Goal: Transaction & Acquisition: Obtain resource

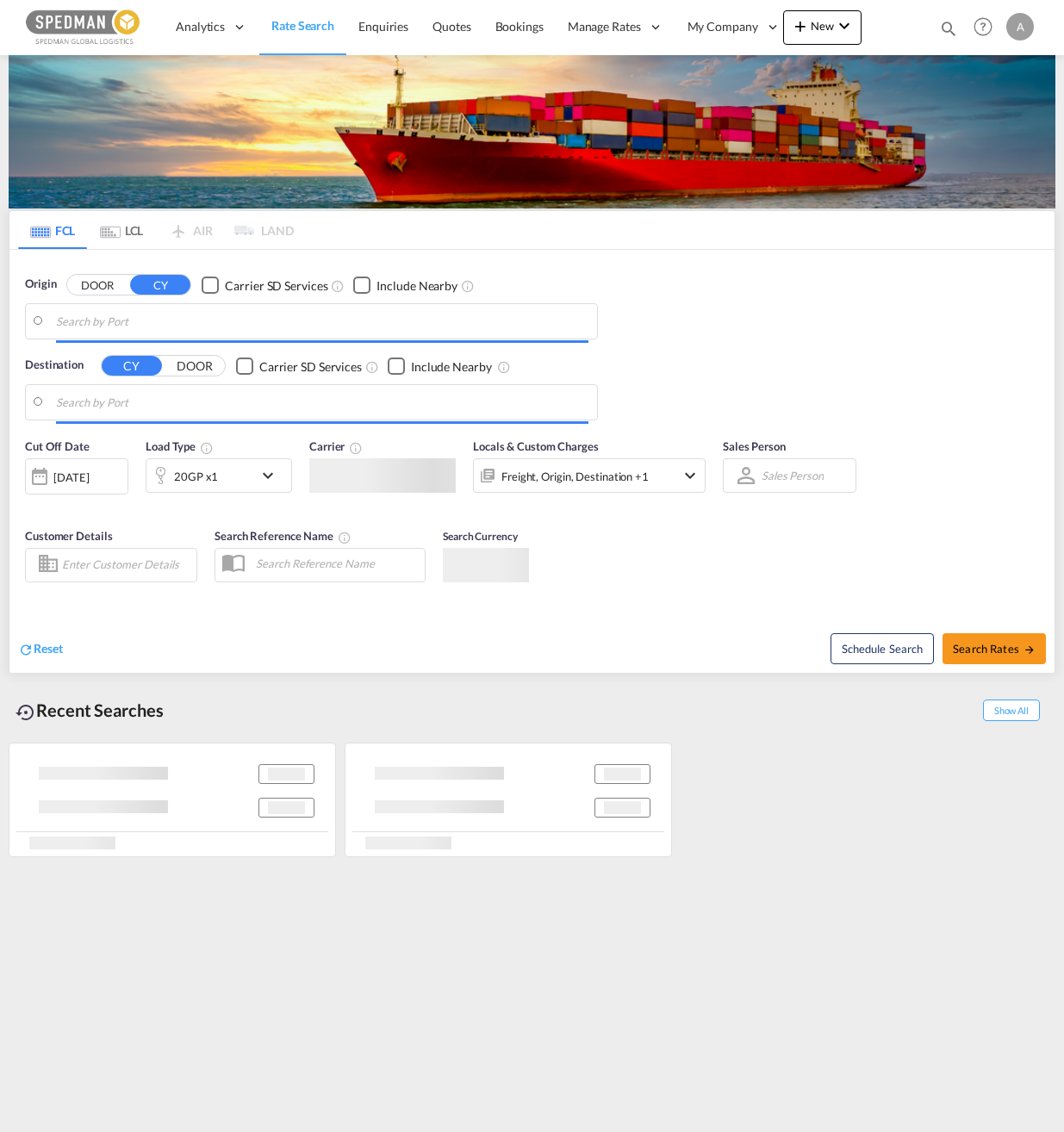
type input "[GEOGRAPHIC_DATA] ([GEOGRAPHIC_DATA]), [GEOGRAPHIC_DATA]"
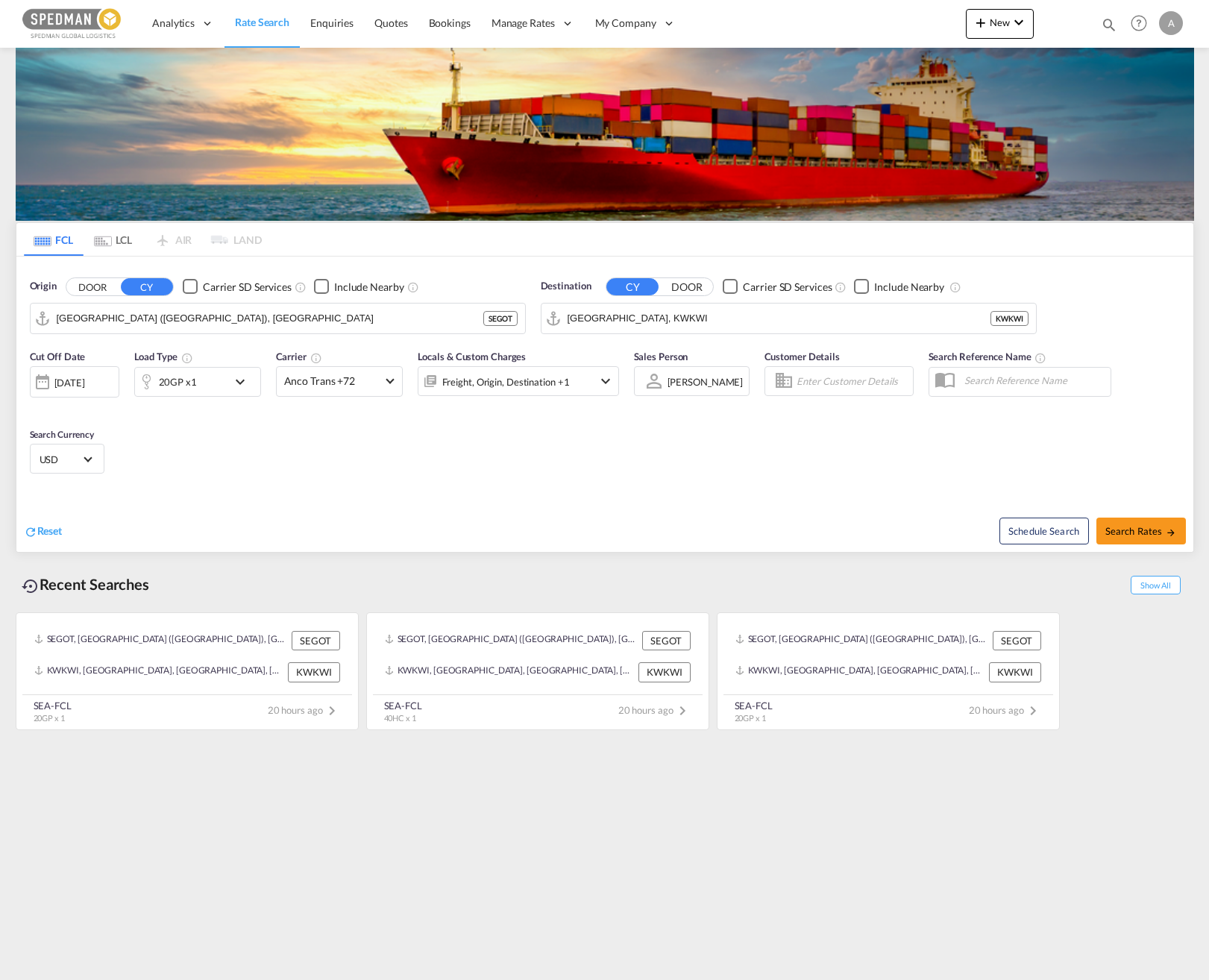
click at [657, 316] on input "[GEOGRAPHIC_DATA], KWKWI" at bounding box center [779, 318] width 423 height 22
type input "J"
click at [644, 351] on div "[GEOGRAPHIC_DATA] [GEOGRAPHIC_DATA]" at bounding box center [683, 359] width 283 height 45
type input "[GEOGRAPHIC_DATA], [GEOGRAPHIC_DATA]"
click at [193, 321] on input "[GEOGRAPHIC_DATA] ([GEOGRAPHIC_DATA]), [GEOGRAPHIC_DATA]" at bounding box center [286, 318] width 461 height 22
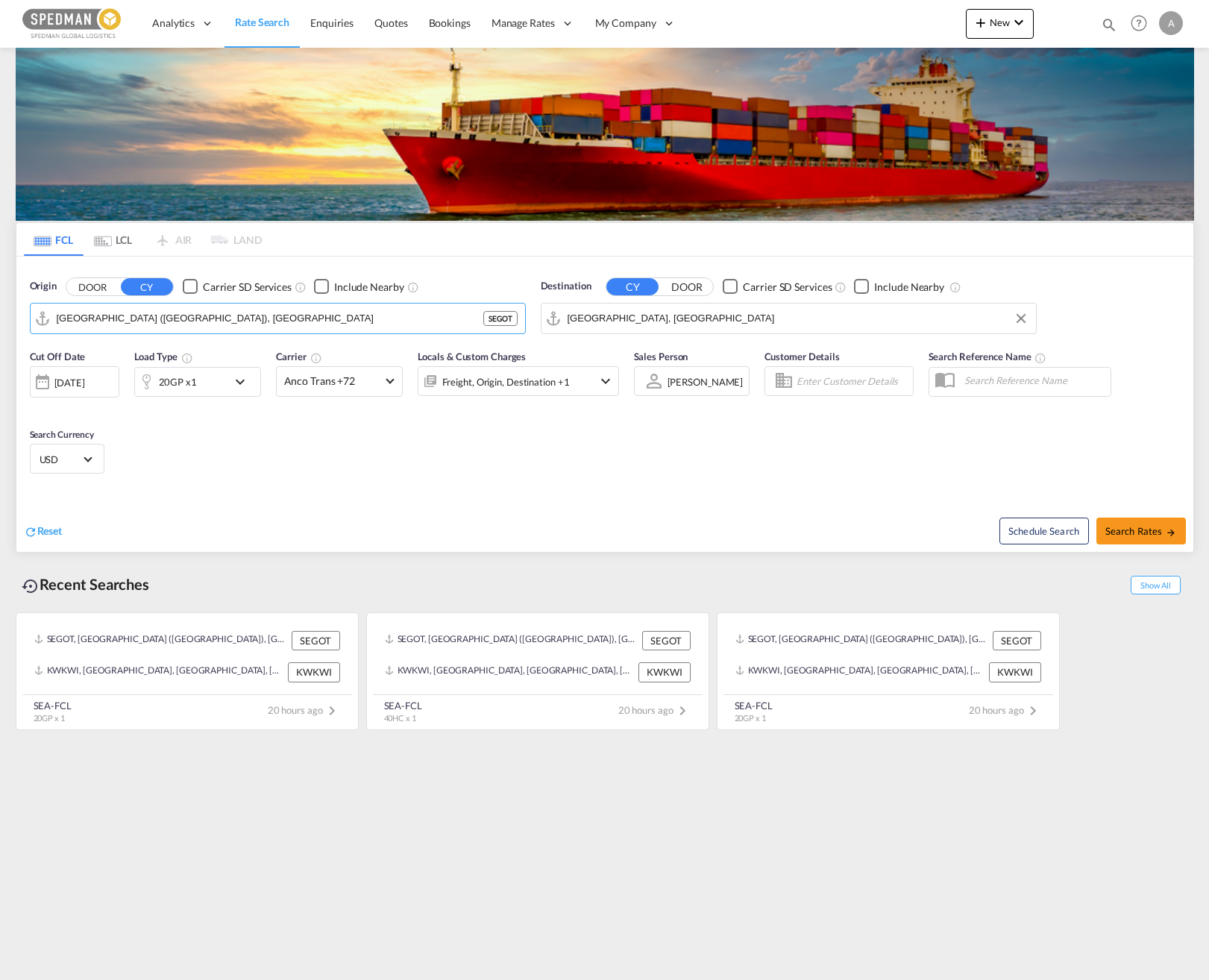
click at [216, 381] on div "20GP x1" at bounding box center [180, 382] width 92 height 30
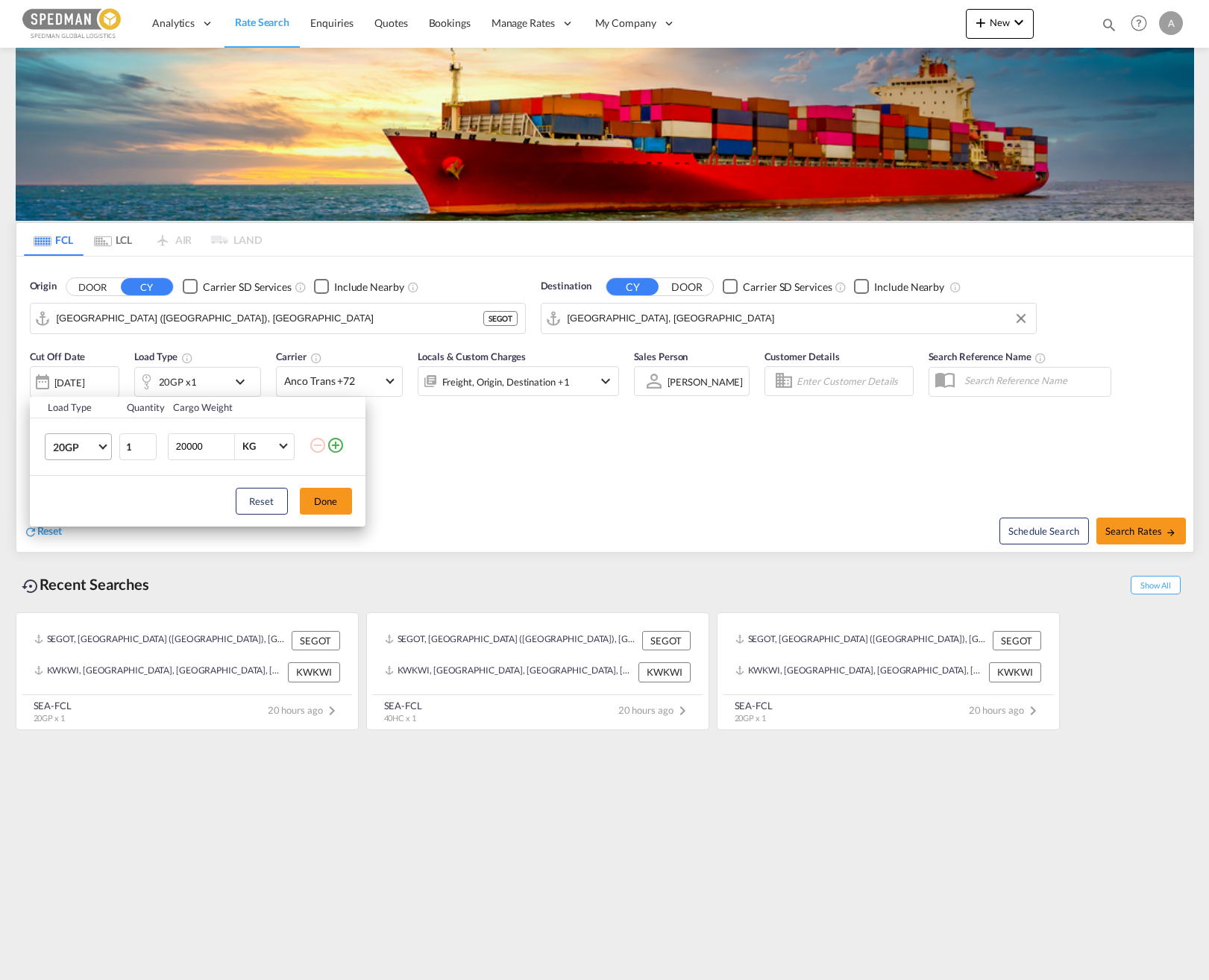
click at [106, 449] on md-select-value "20GP" at bounding box center [81, 446] width 60 height 25
click at [94, 492] on md-option "40GP" at bounding box center [91, 483] width 101 height 36
click at [335, 503] on button "Done" at bounding box center [326, 501] width 52 height 27
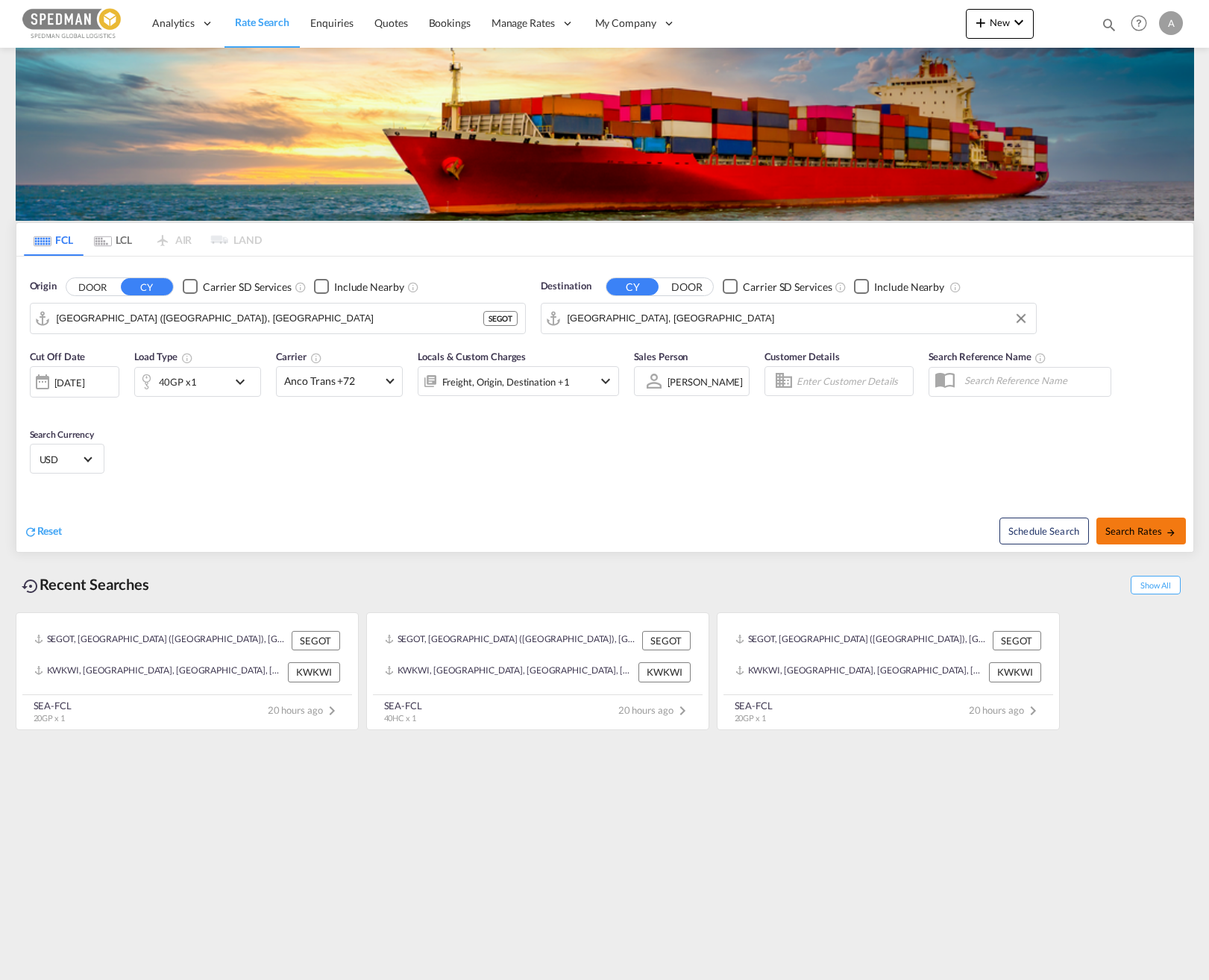
click at [920, 529] on span "Search Rates" at bounding box center [1141, 531] width 72 height 12
type input "SEGOT to AEJEA / [DATE]"
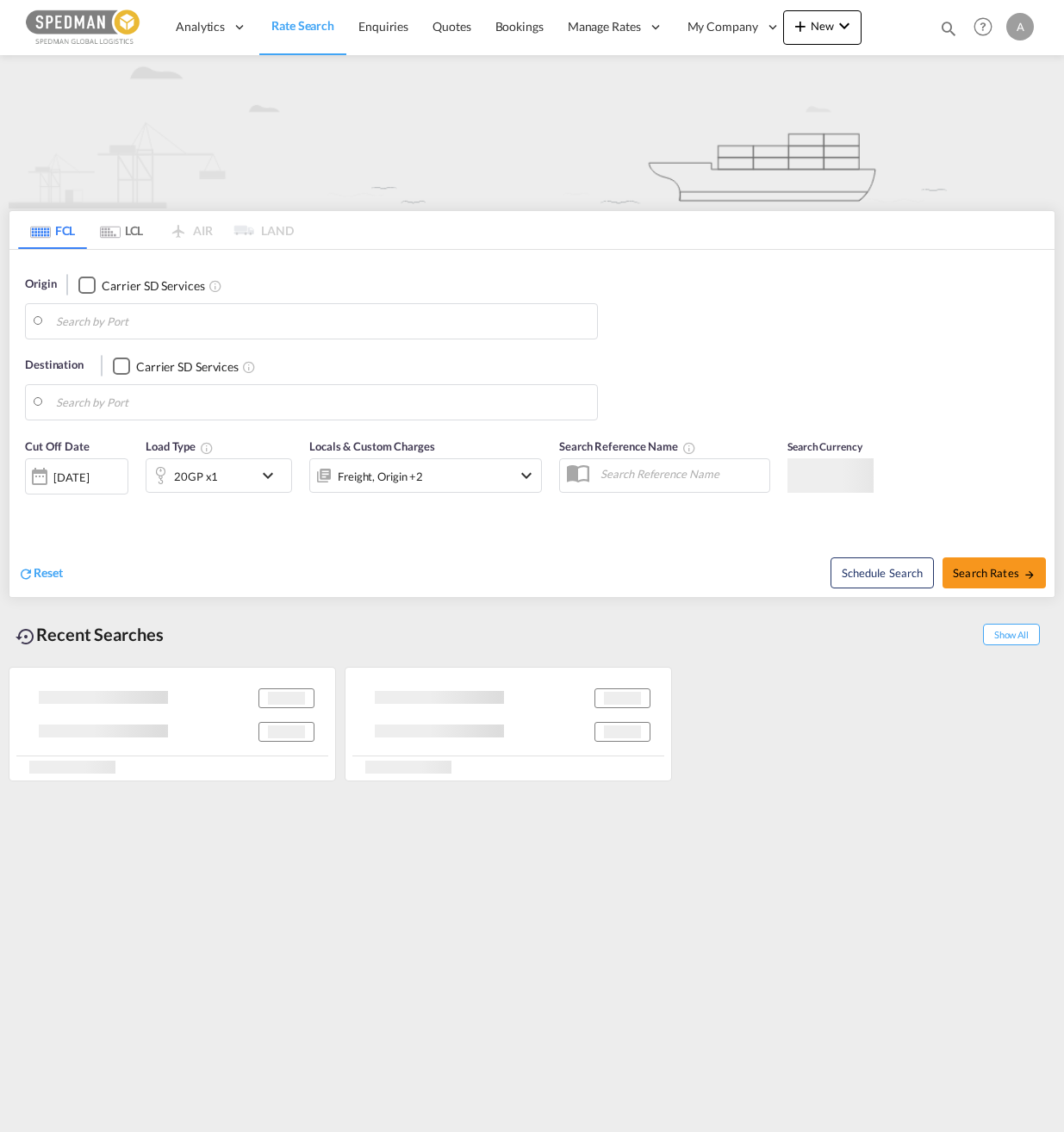
type input "[GEOGRAPHIC_DATA] ([GEOGRAPHIC_DATA]), [GEOGRAPHIC_DATA]"
type input "[GEOGRAPHIC_DATA], [GEOGRAPHIC_DATA]"
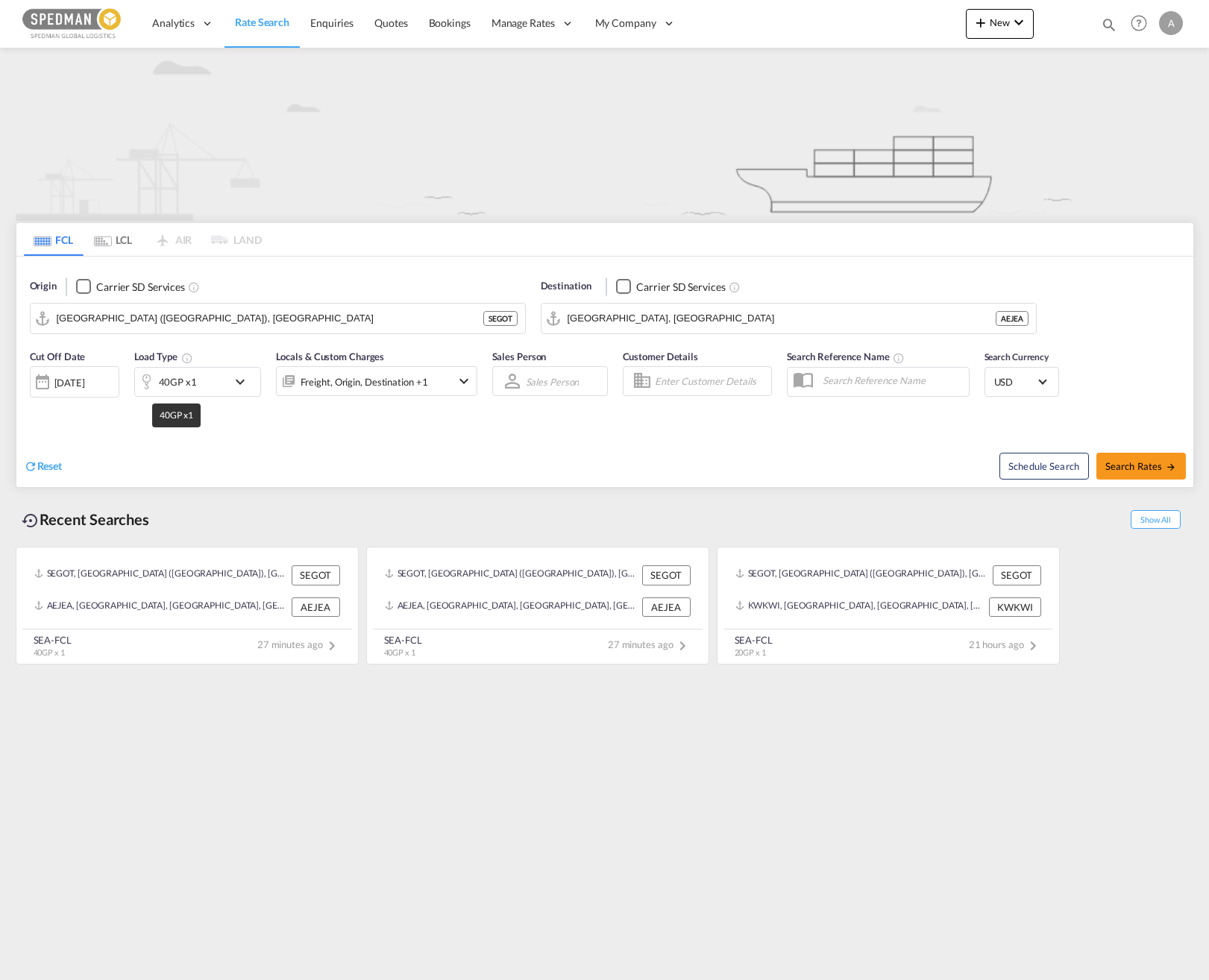
click at [214, 379] on div "40GP x1" at bounding box center [180, 382] width 92 height 30
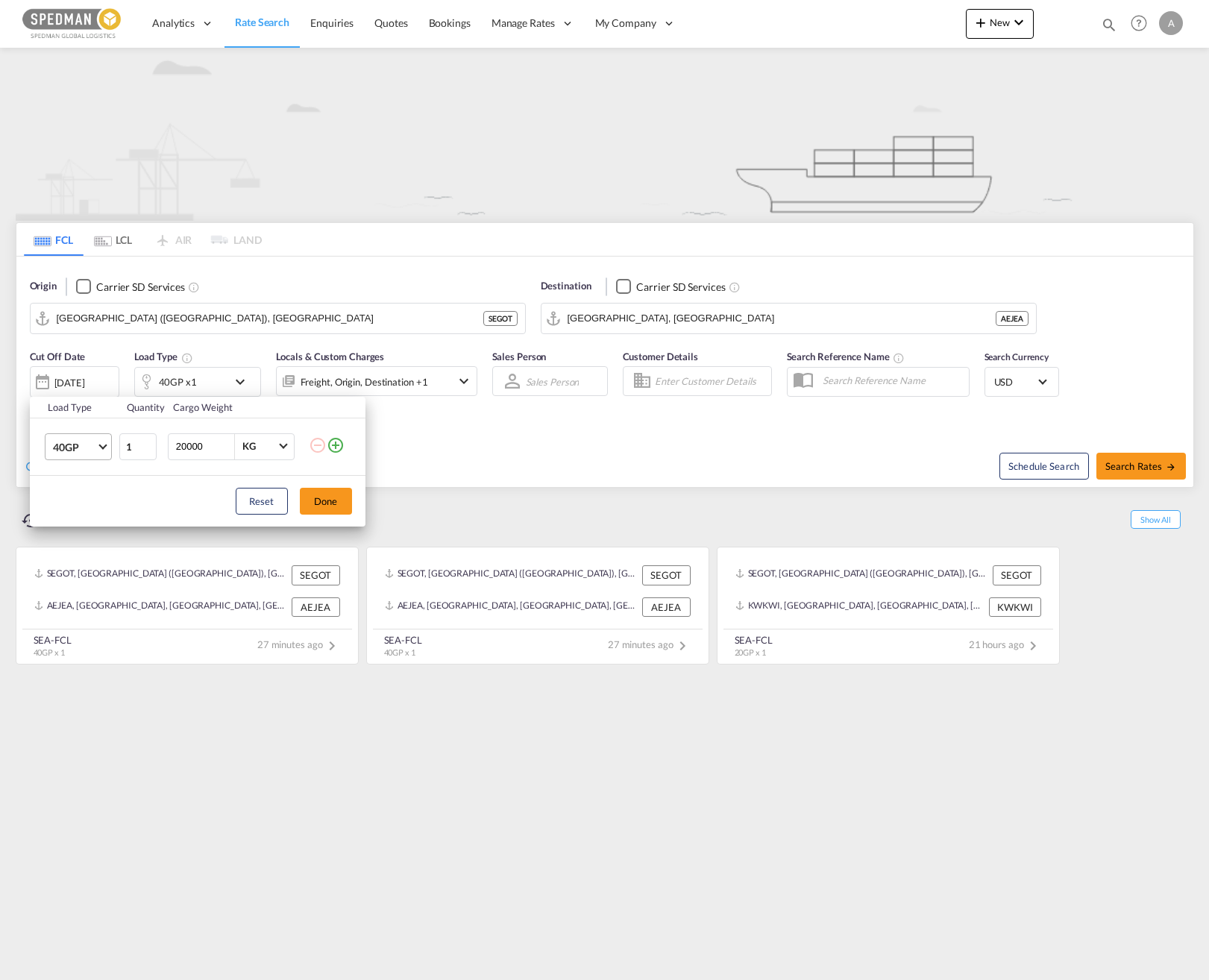
click at [81, 450] on span "40GP" at bounding box center [74, 447] width 43 height 15
click at [73, 485] on div "40HC" at bounding box center [66, 482] width 28 height 15
click at [332, 498] on button "Done" at bounding box center [326, 501] width 52 height 27
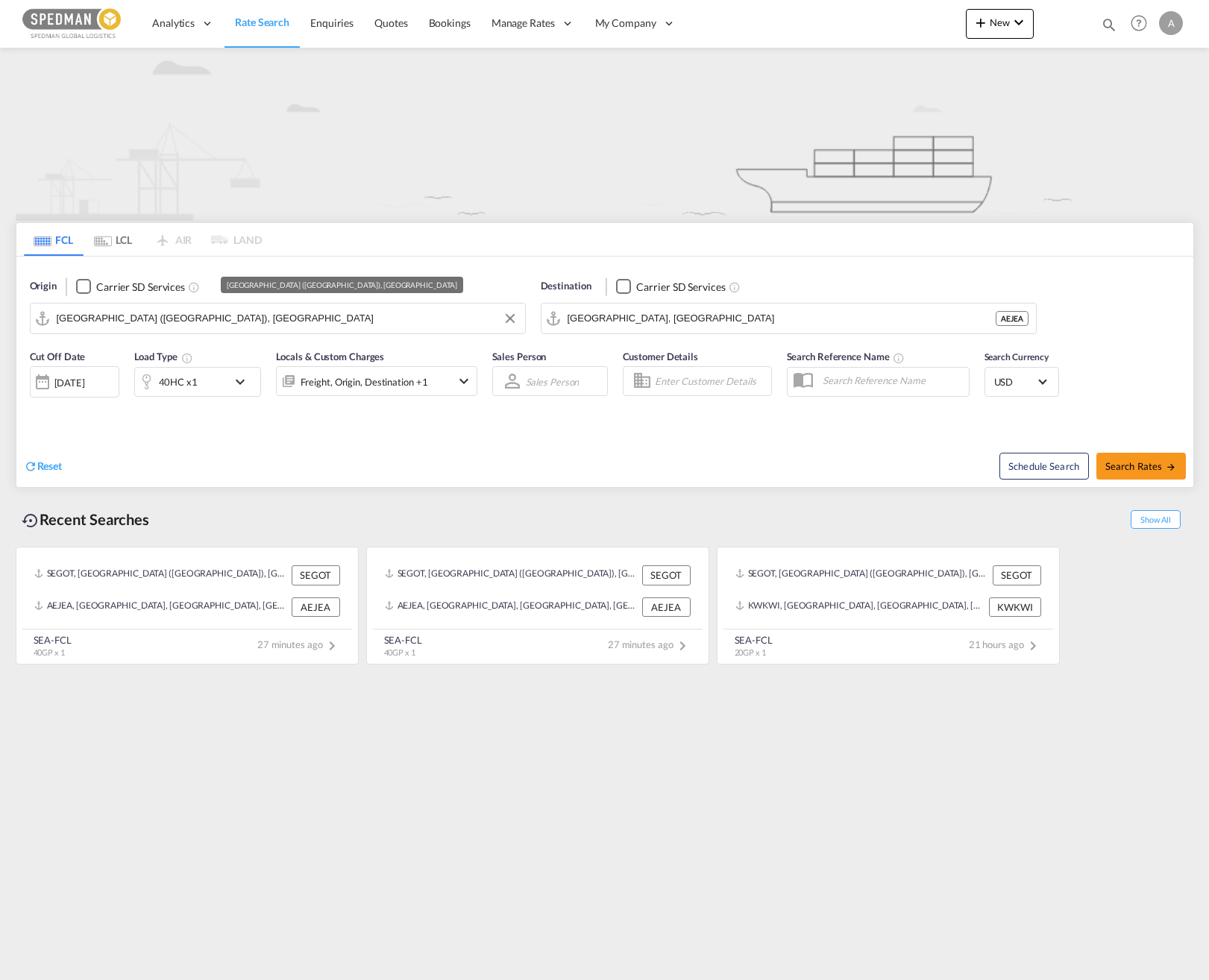
click at [215, 322] on input "[GEOGRAPHIC_DATA] ([GEOGRAPHIC_DATA]), [GEOGRAPHIC_DATA]" at bounding box center [286, 318] width 461 height 22
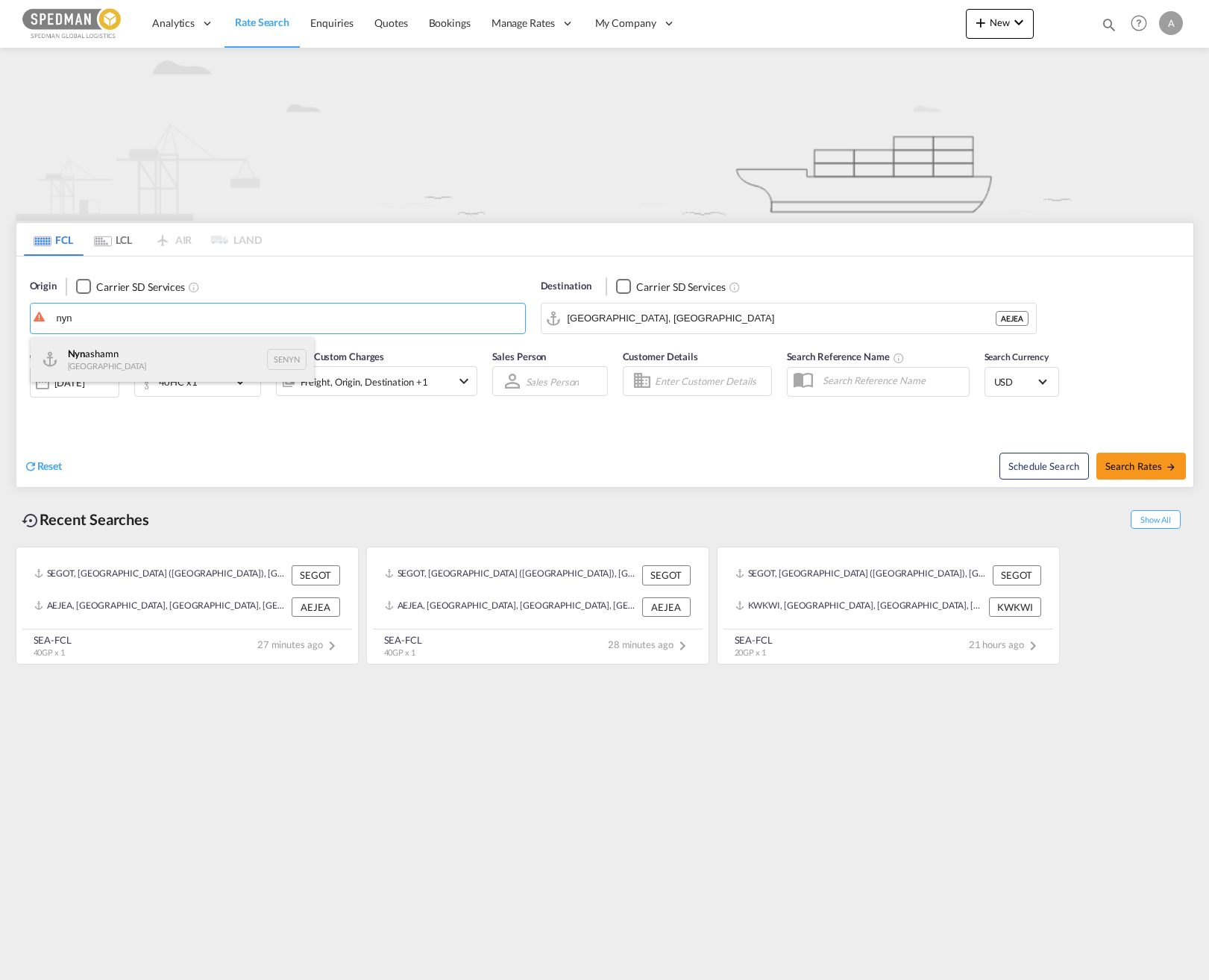
click at [140, 359] on div "Nyn ashamn Sweden SENYN" at bounding box center [171, 359] width 283 height 45
type input "Nynashamn, SENYN"
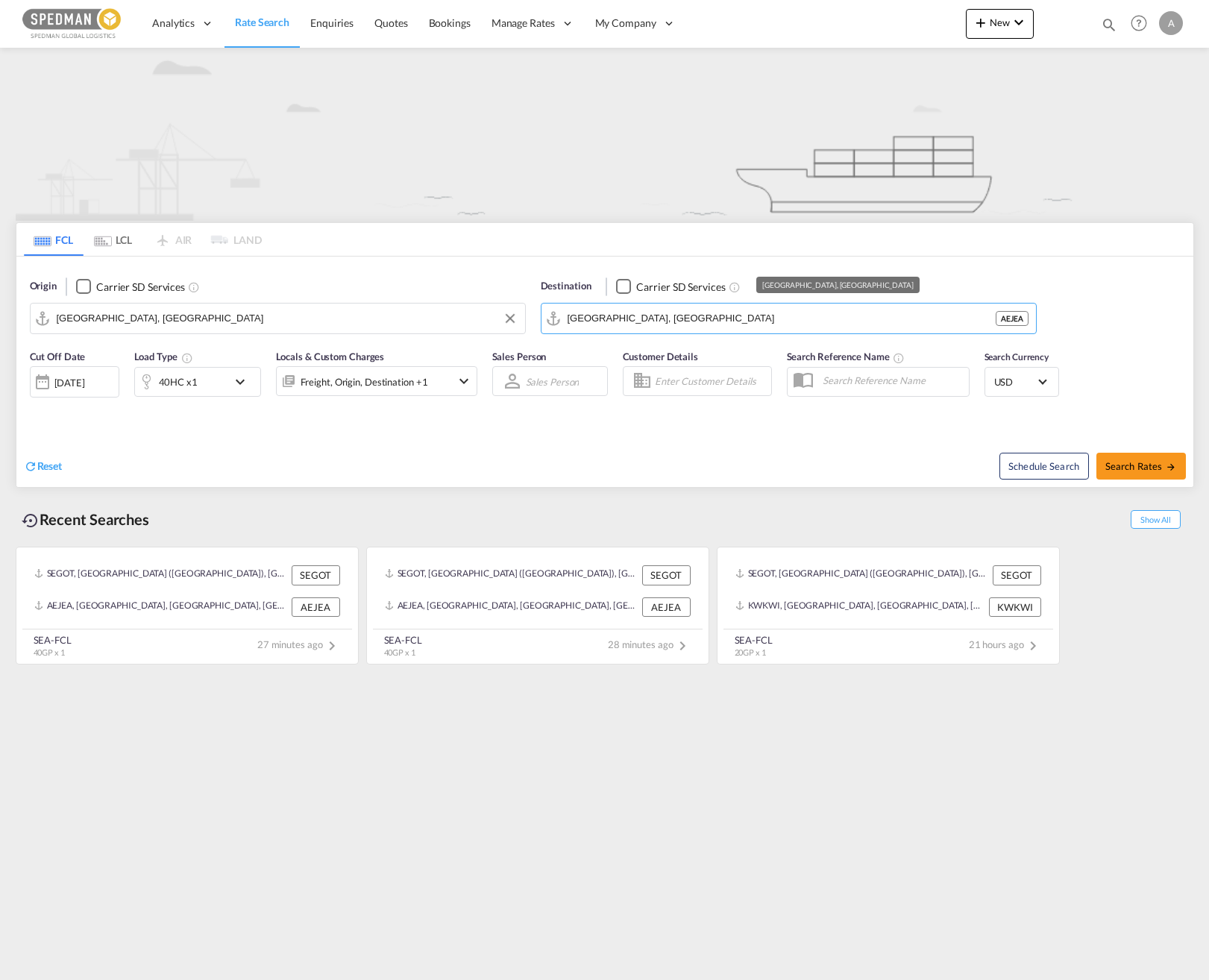
drag, startPoint x: 431, startPoint y: 322, endPoint x: 631, endPoint y: 314, distance: 200.2
click at [404, 323] on div "Origin Carrier SD Services Nynashamn, SENYN Destination Carrier SD Services Jeb…" at bounding box center [604, 299] width 1177 height 85
drag, startPoint x: 694, startPoint y: 330, endPoint x: 627, endPoint y: 330, distance: 67.0
click at [627, 330] on md-autocomplete-wrap "[GEOGRAPHIC_DATA], [GEOGRAPHIC_DATA]" at bounding box center [798, 322] width 461 height 30
drag, startPoint x: 665, startPoint y: 324, endPoint x: 597, endPoint y: 325, distance: 68.0
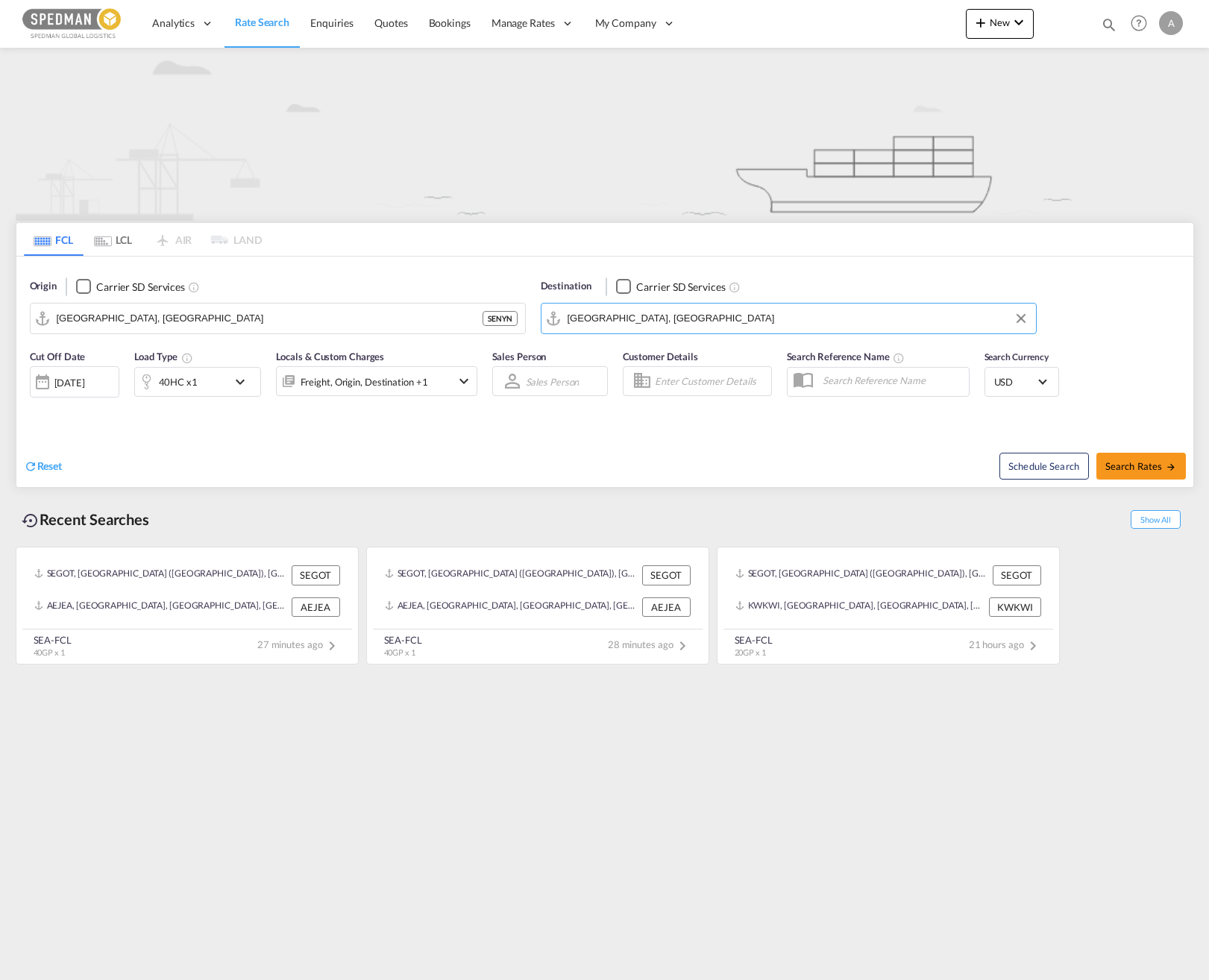
click at [597, 325] on input "[GEOGRAPHIC_DATA], [GEOGRAPHIC_DATA]" at bounding box center [798, 318] width 461 height 22
click at [638, 321] on input "[GEOGRAPHIC_DATA], [GEOGRAPHIC_DATA]" at bounding box center [798, 318] width 461 height 22
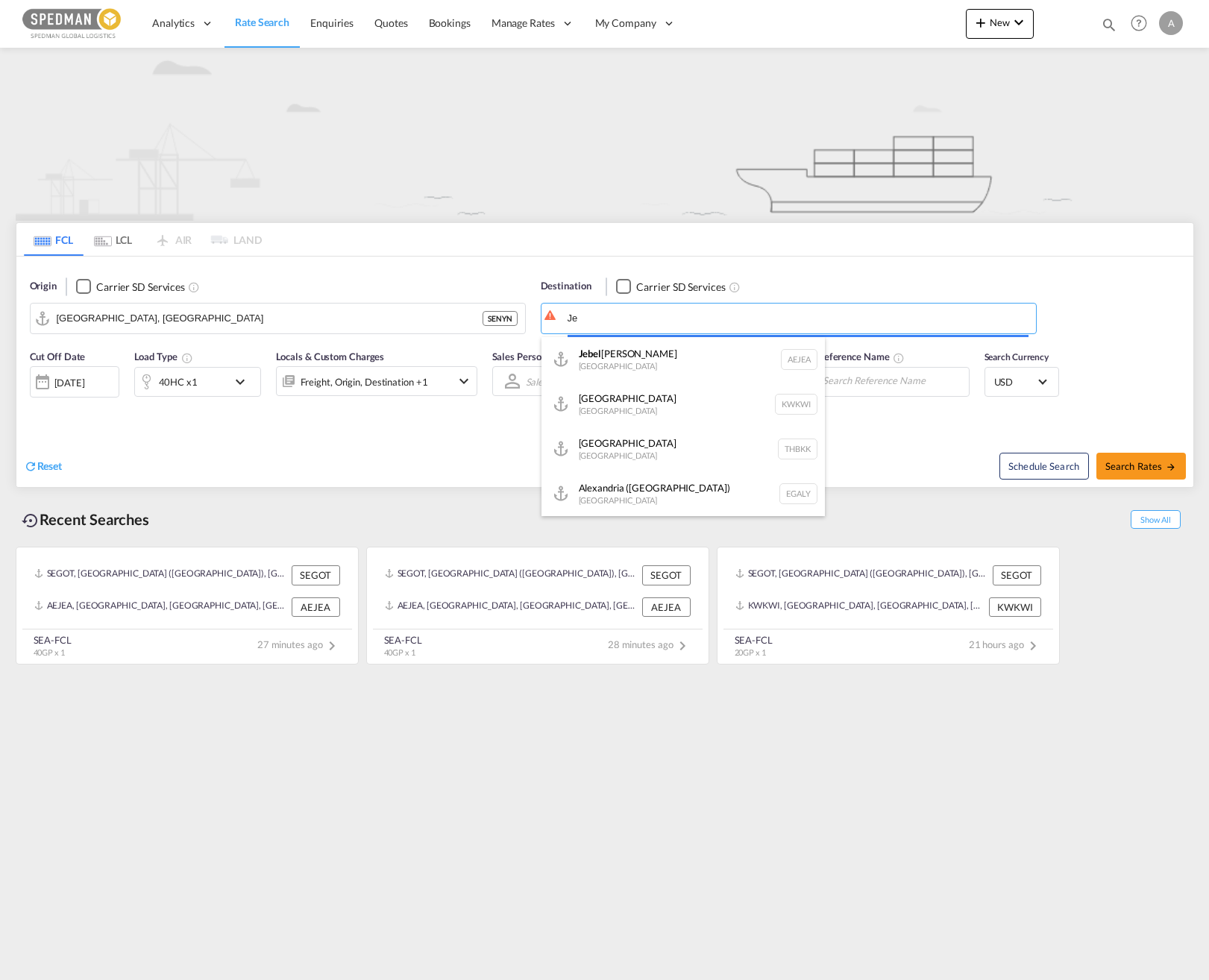
type input "J"
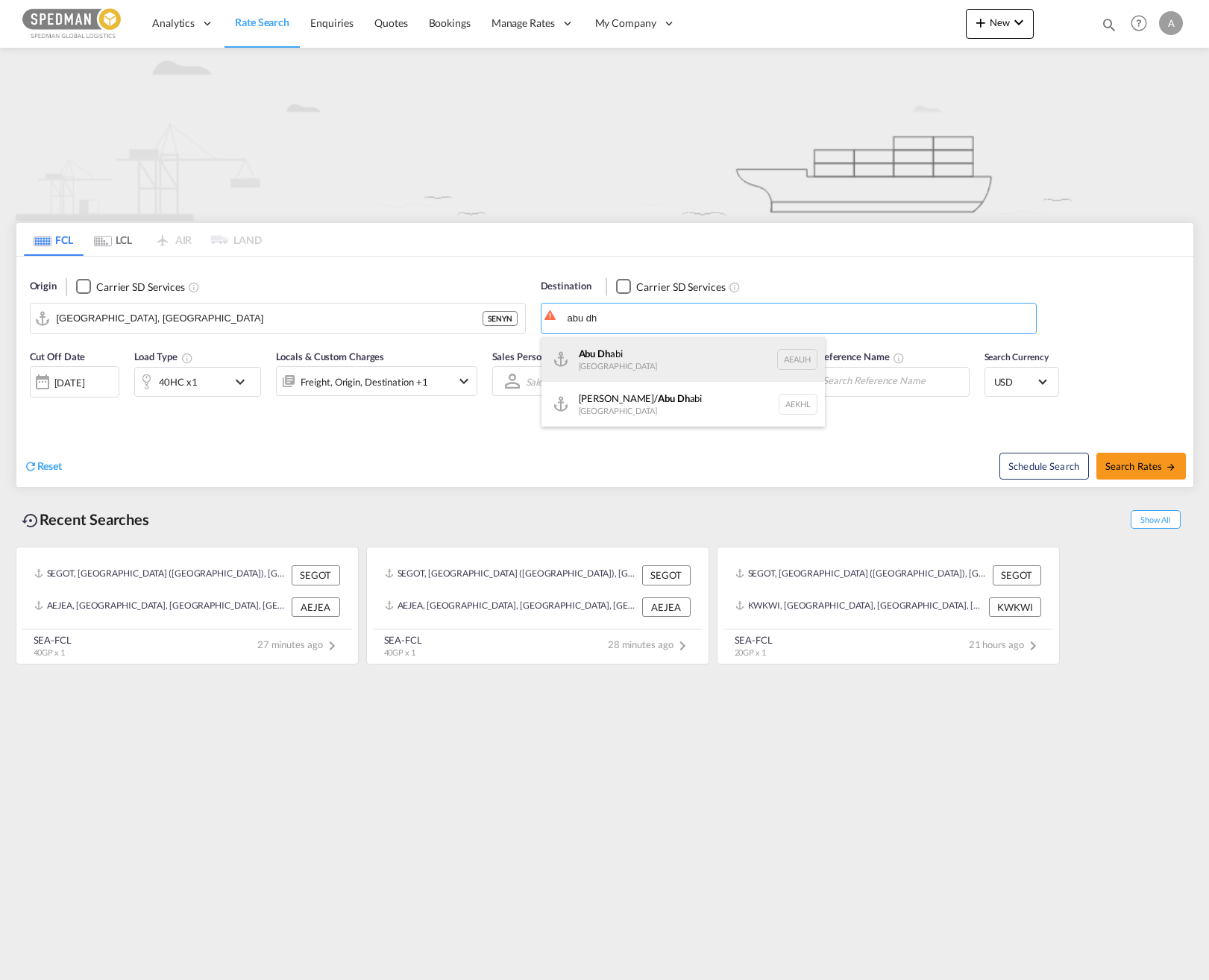
click at [649, 362] on div "Abu Dh abi United Arab Emirates AEAUH" at bounding box center [683, 359] width 283 height 45
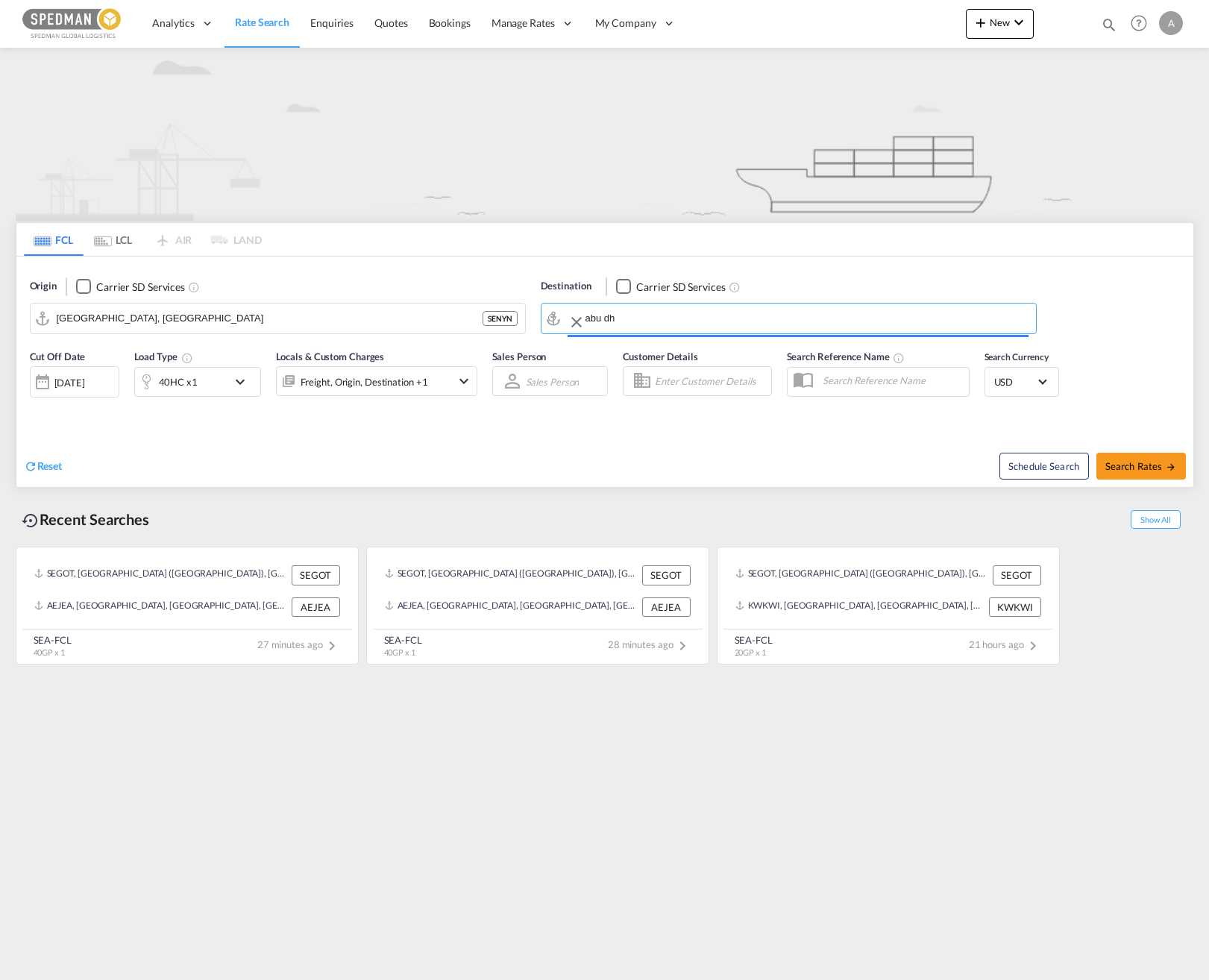
type input "Abu Dhabi, AEAUH"
click at [920, 465] on span "Search Rates" at bounding box center [1141, 466] width 72 height 12
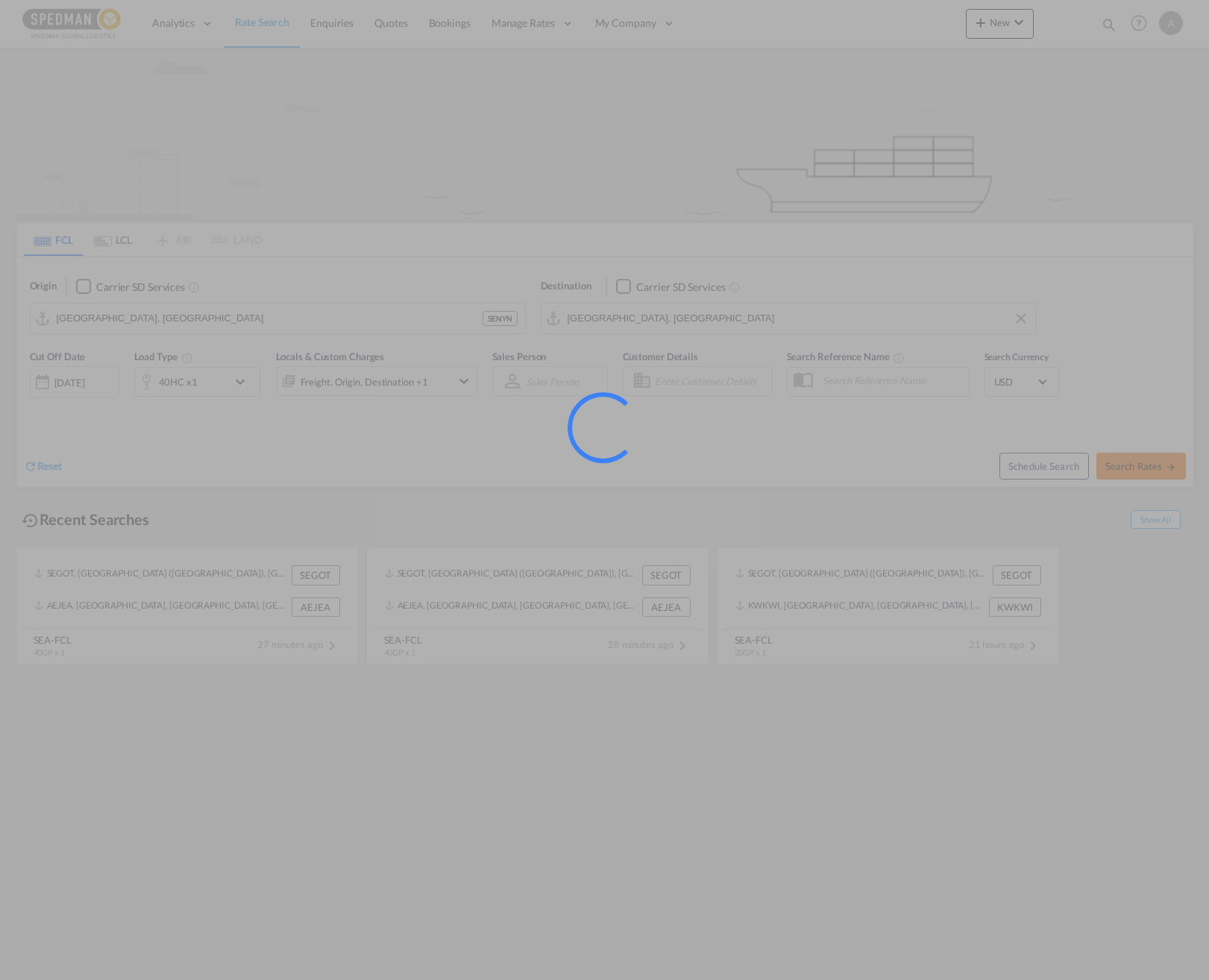
type input "SENYN to AEAUH / 9 Sep 2025"
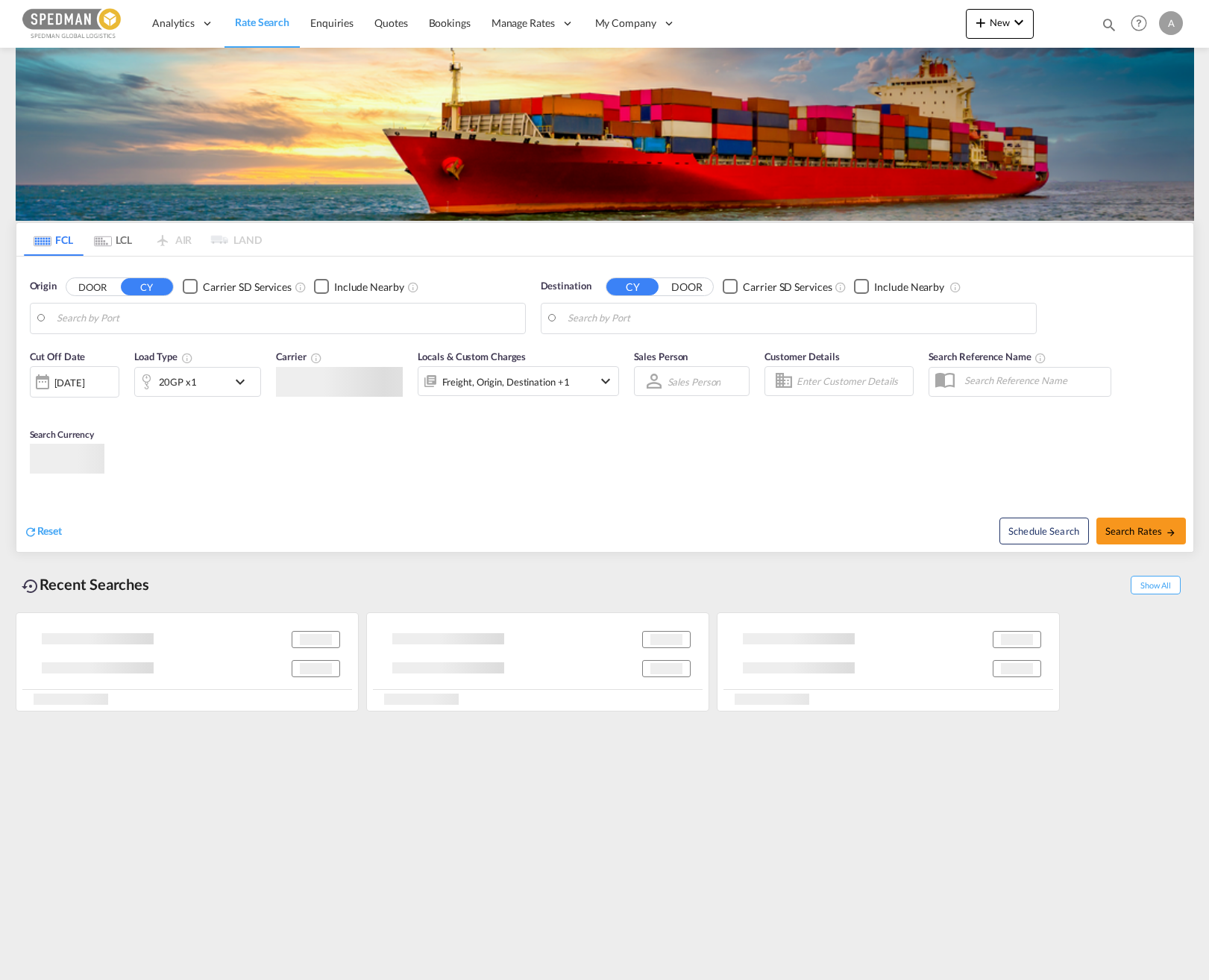
click at [292, 327] on input "Search by Port" at bounding box center [286, 318] width 461 height 22
type input "Nynashamn, SENYN"
type input "Abu Dhabi, AEAUH"
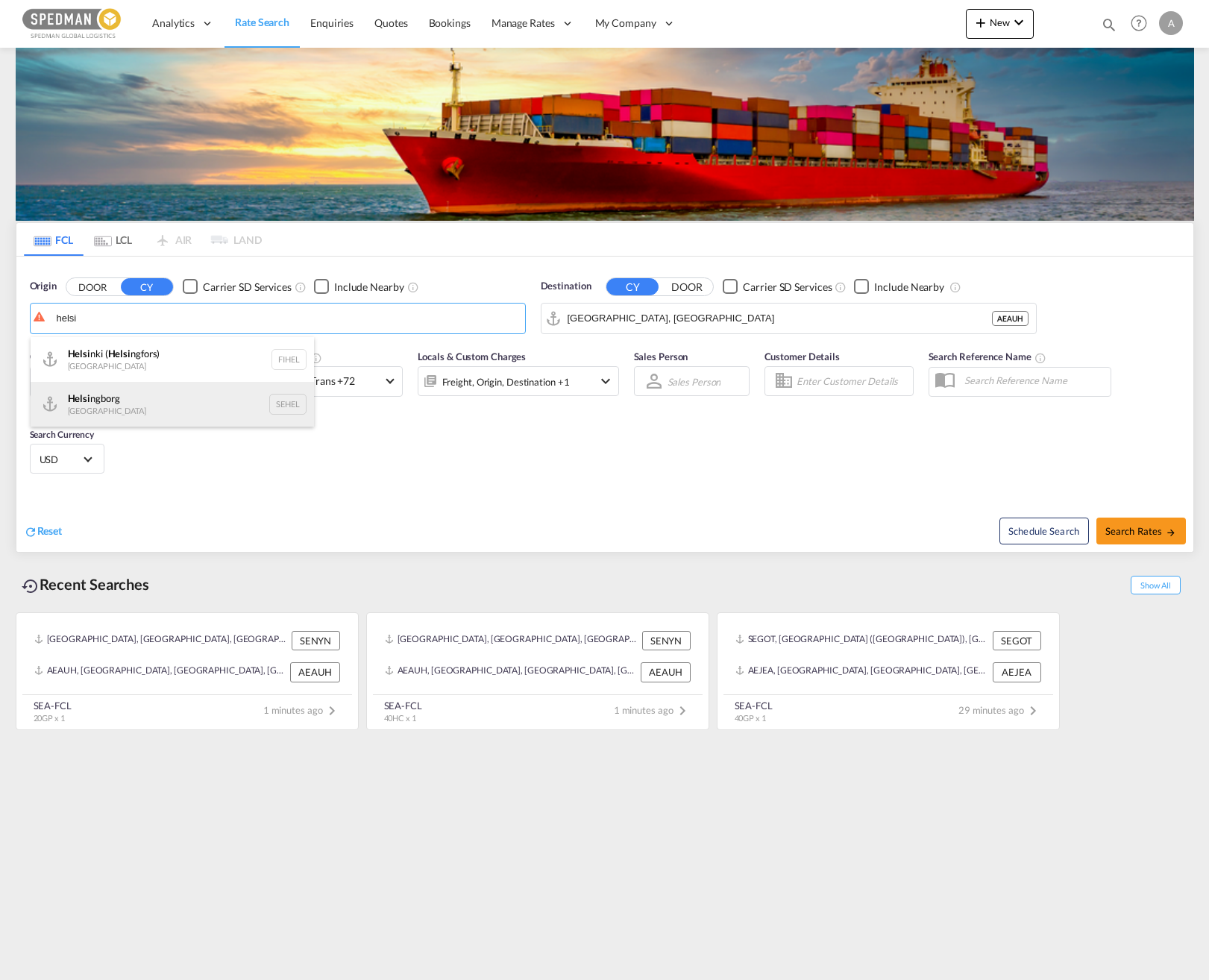
click at [157, 407] on div "Helsi ngborg Sweden SEHEL" at bounding box center [171, 404] width 283 height 45
type input "Helsingborg, SEHEL"
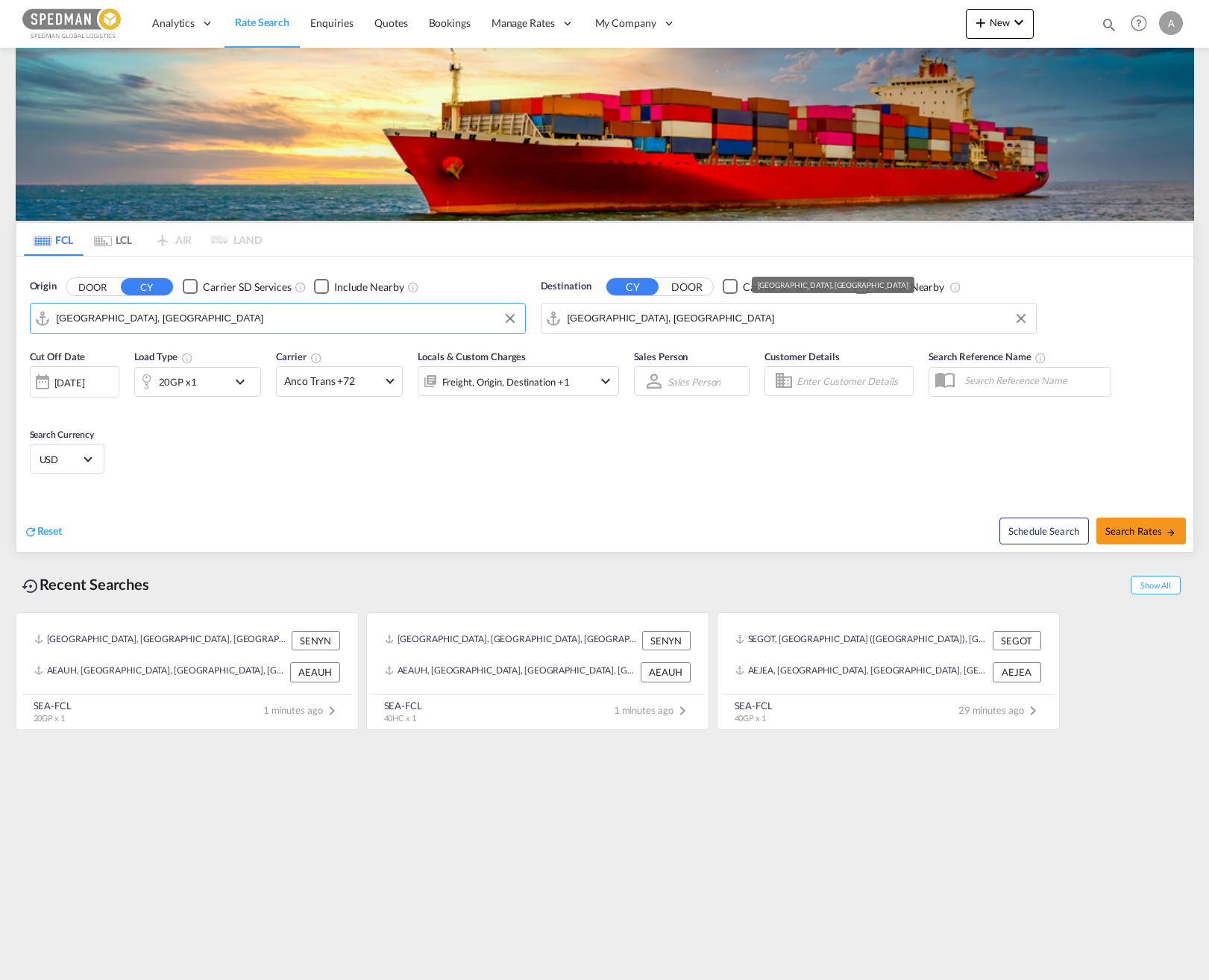
click at [704, 315] on input "Abu Dhabi, AEAUH" at bounding box center [798, 318] width 461 height 22
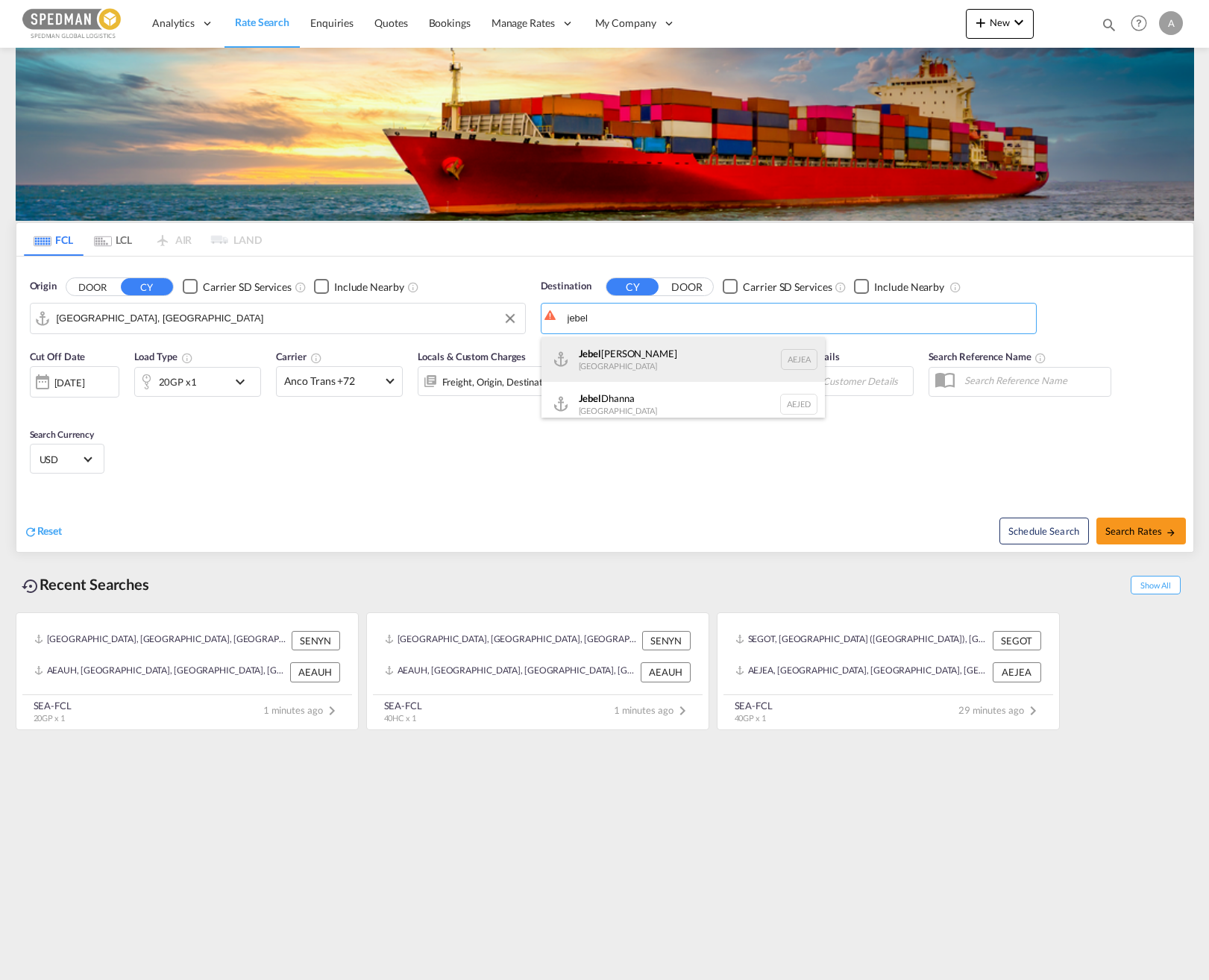
click at [702, 363] on div "Jebel Ali United Arab Emirates AEJEA" at bounding box center [683, 359] width 283 height 45
type input "[GEOGRAPHIC_DATA], [GEOGRAPHIC_DATA]"
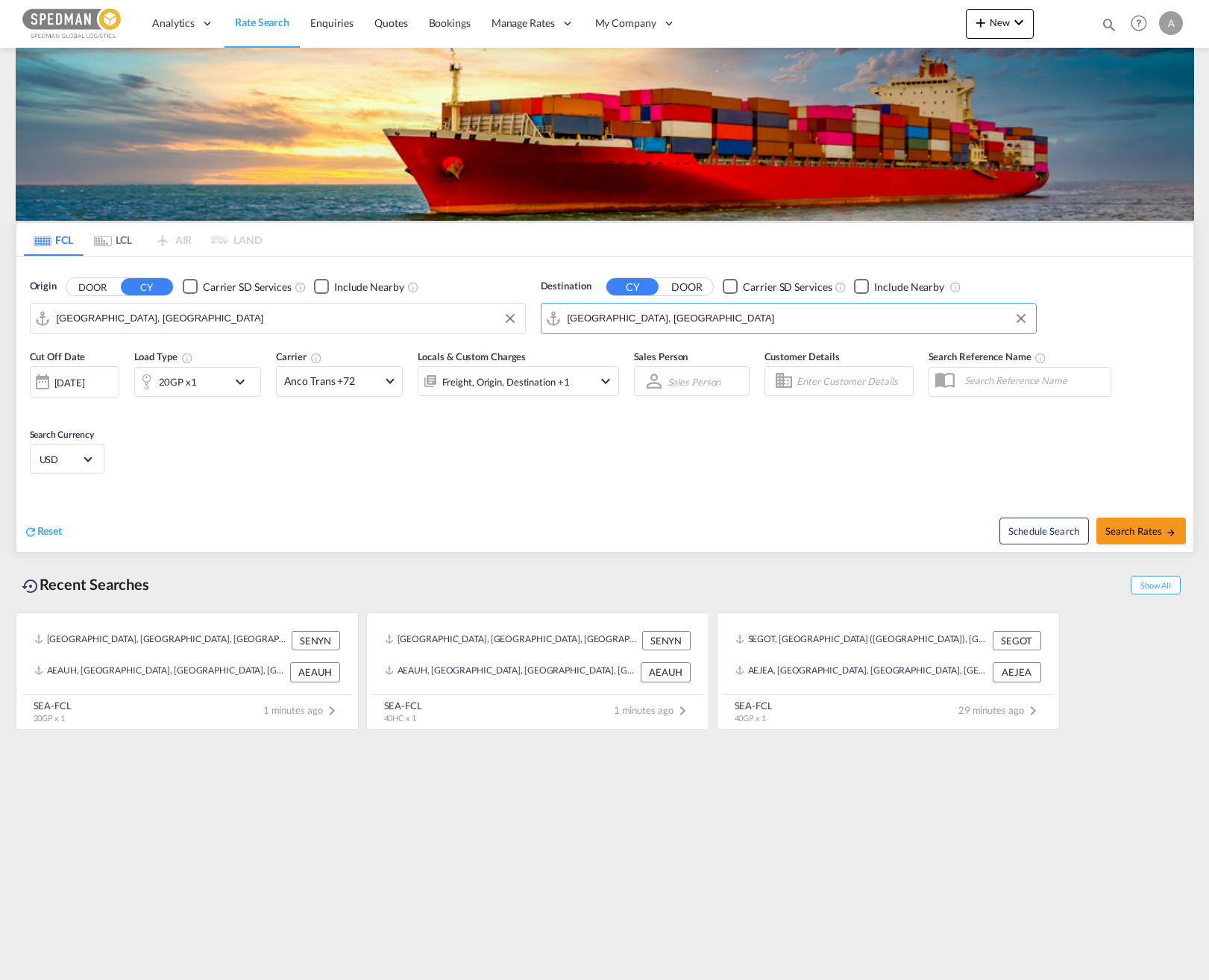
click at [242, 382] on md-icon "icon-chevron-down" at bounding box center [243, 382] width 25 height 18
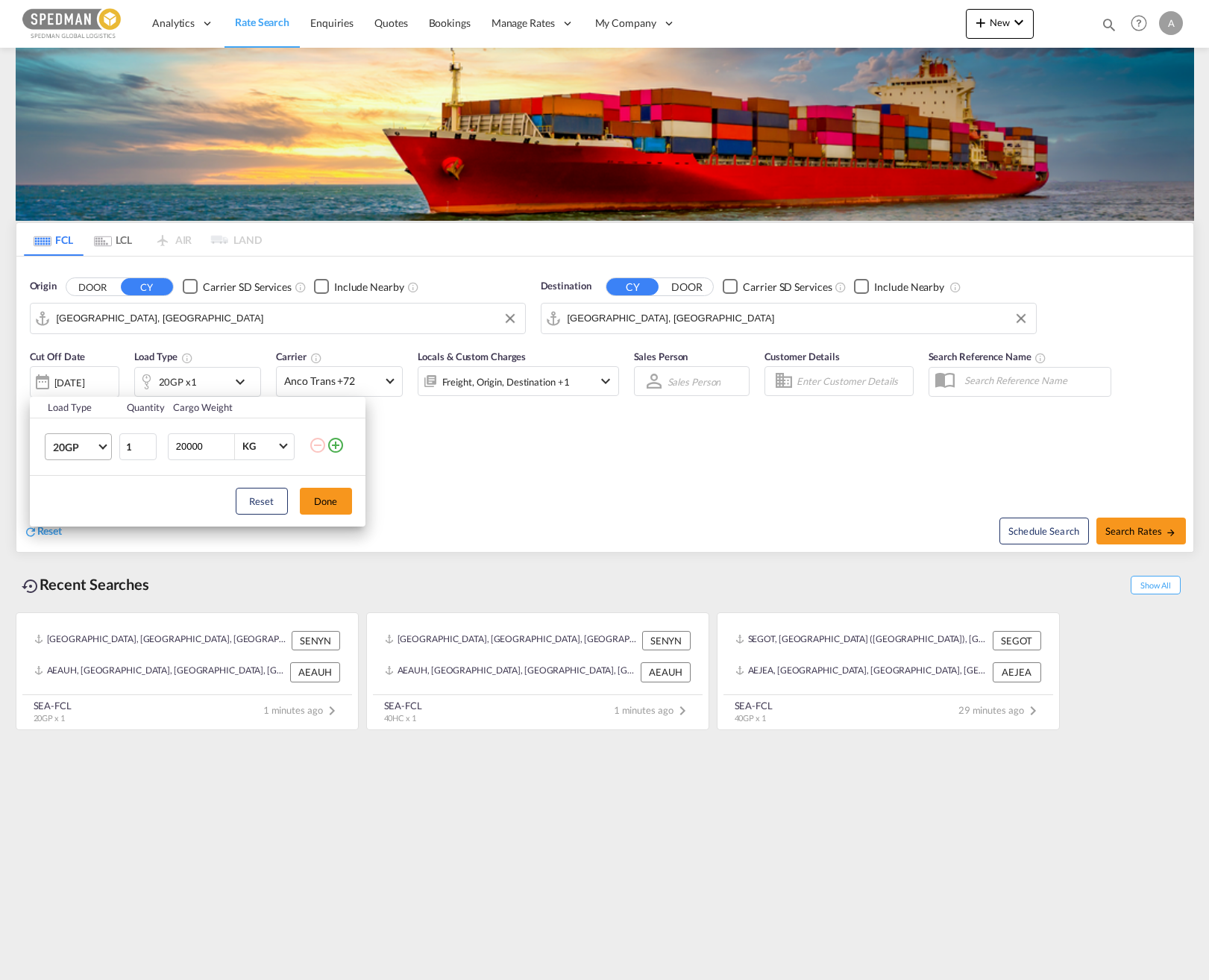
click at [95, 449] on span "20GP" at bounding box center [74, 447] width 43 height 15
click at [83, 479] on md-option "40GP" at bounding box center [91, 483] width 101 height 36
click at [339, 502] on button "Done" at bounding box center [326, 501] width 52 height 27
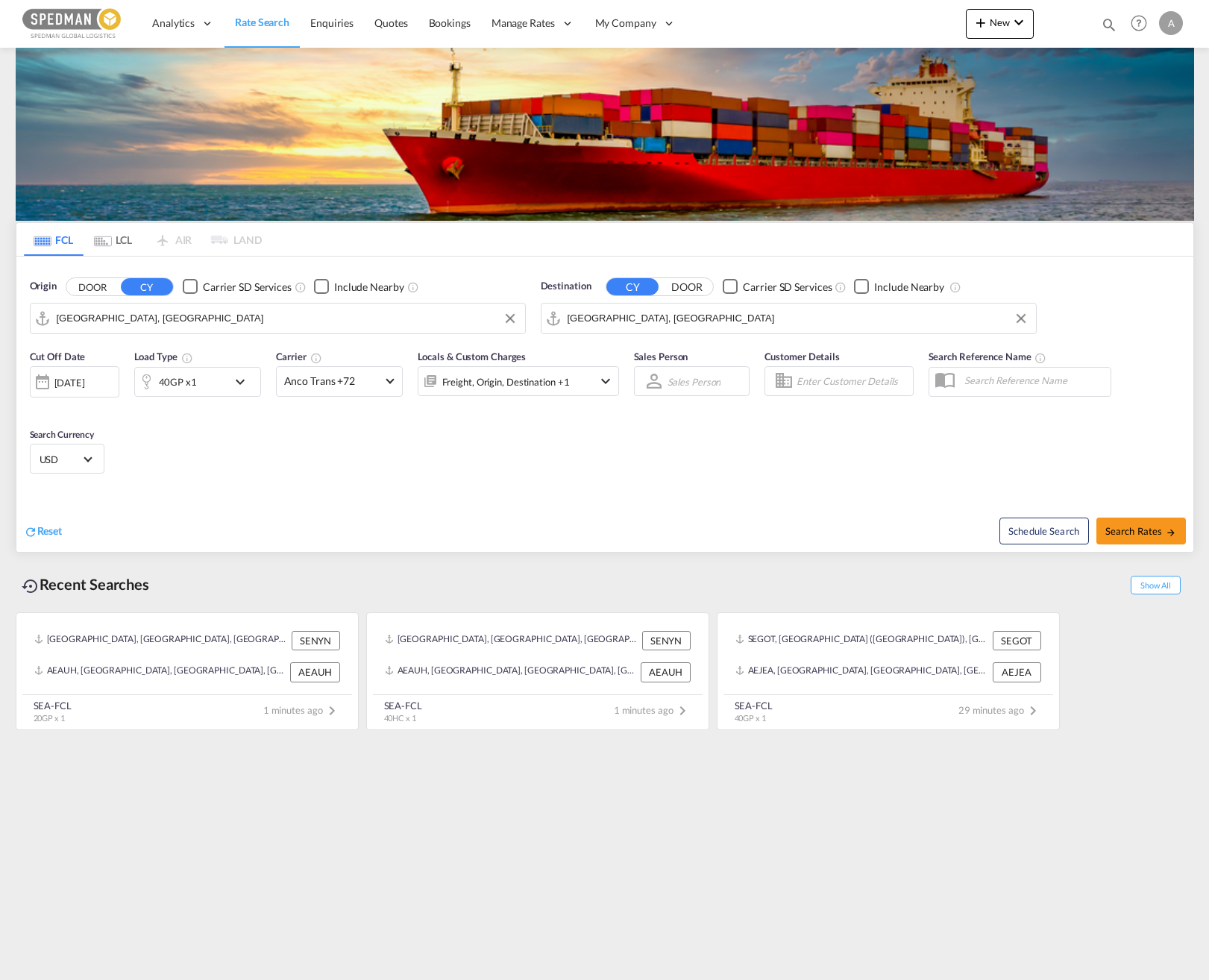
click at [636, 481] on div "Cut Off Date 09 Sep 2025 09/09/2025 Load Type 40GP x1 Carrier Anco Trans +72 On…" at bounding box center [604, 415] width 1177 height 145
click at [920, 533] on span "Search Rates" at bounding box center [1141, 531] width 72 height 12
type input "SEHEL to AEJEA / 9 Sep 2025"
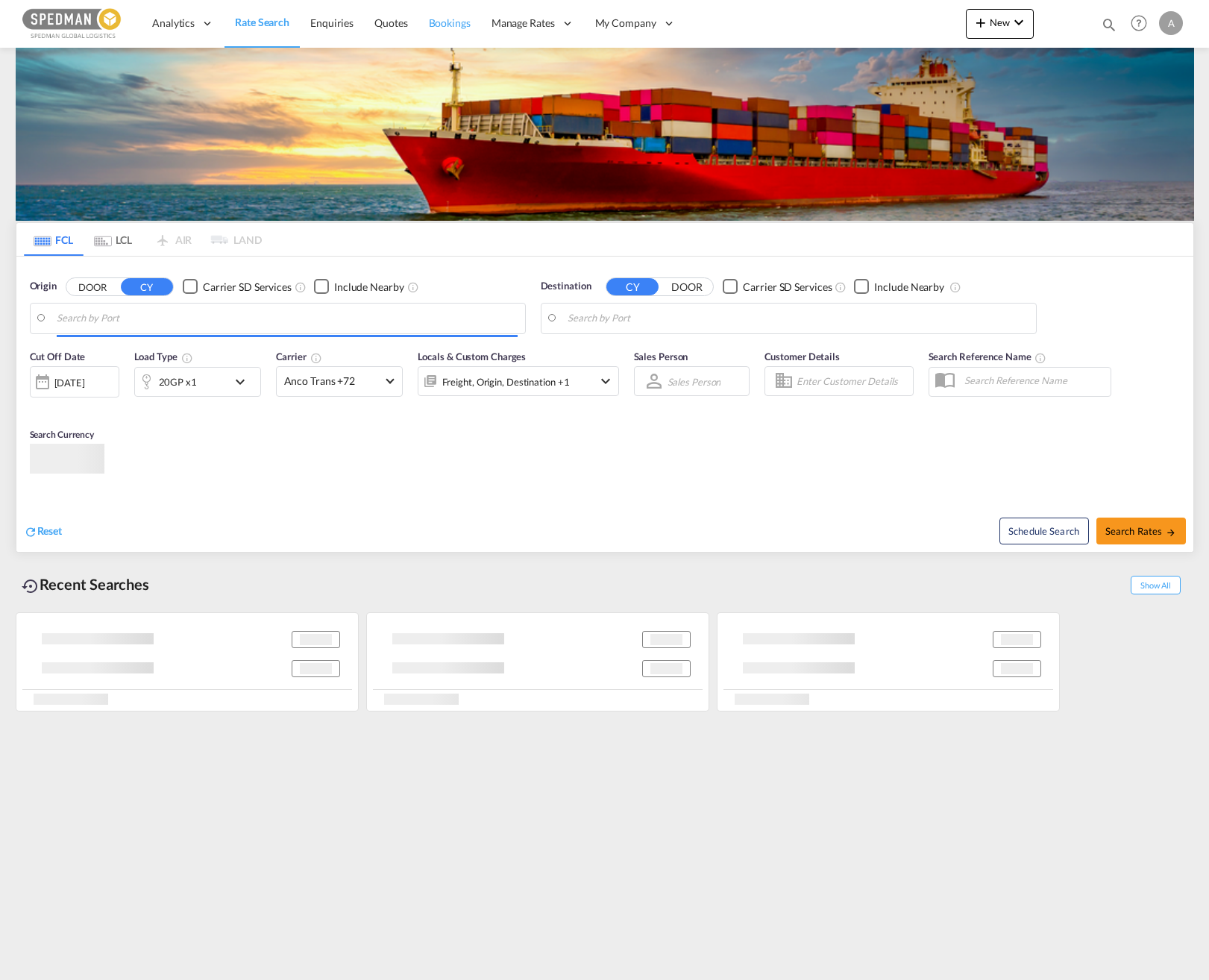
type input "Sodertalje, SESOE"
type input "Beirut, LBBEY"
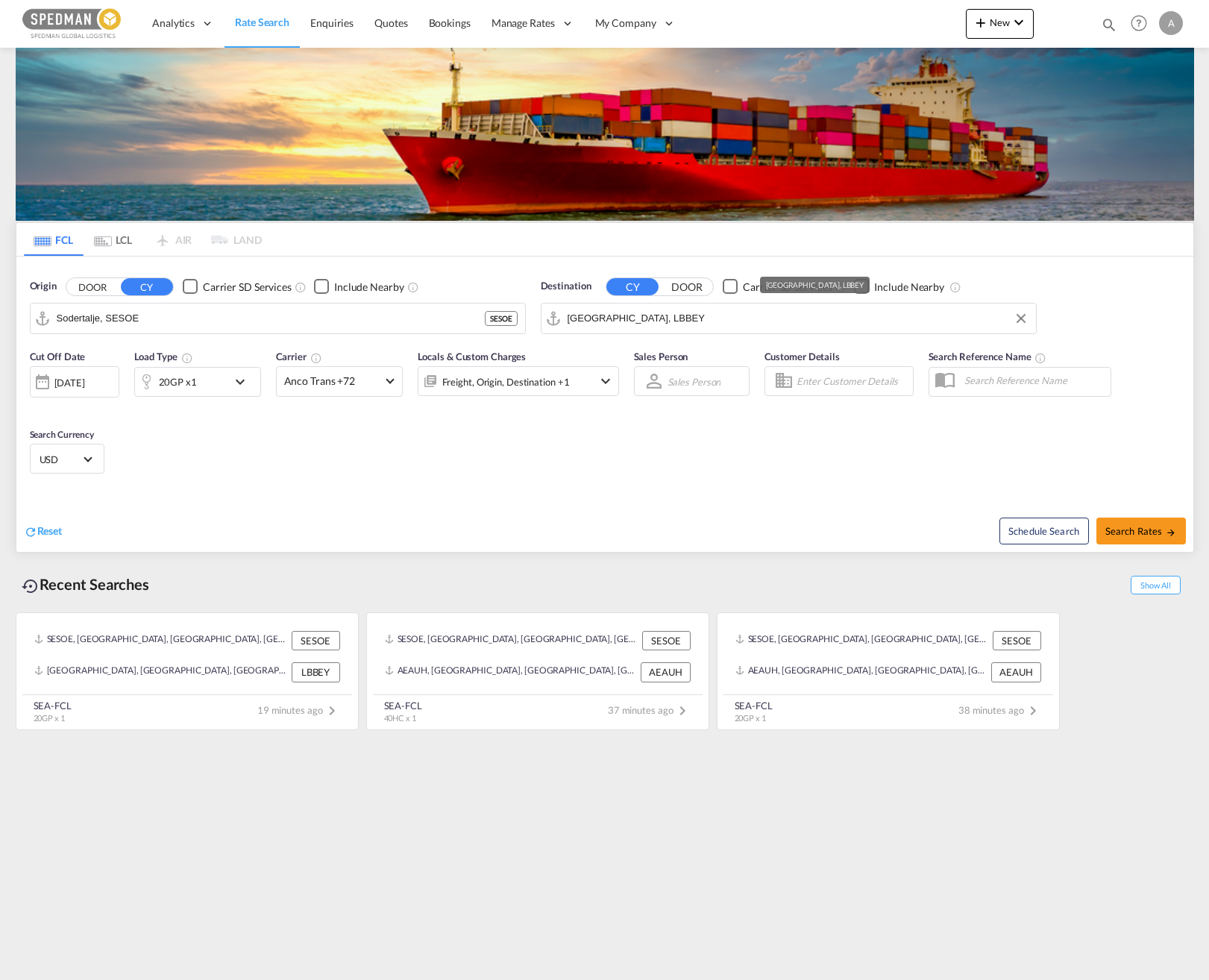
click at [516, 326] on div "Origin DOOR CY Carrier SD Services Include Nearby Sodertalje, SESOE SESOE Desti…" at bounding box center [604, 299] width 1177 height 85
drag, startPoint x: 635, startPoint y: 321, endPoint x: 515, endPoint y: 308, distance: 120.7
click at [512, 312] on div "Origin DOOR CY Carrier SD Services Include Nearby Sodertalje, SESOE SESOE Desti…" at bounding box center [604, 299] width 1177 height 85
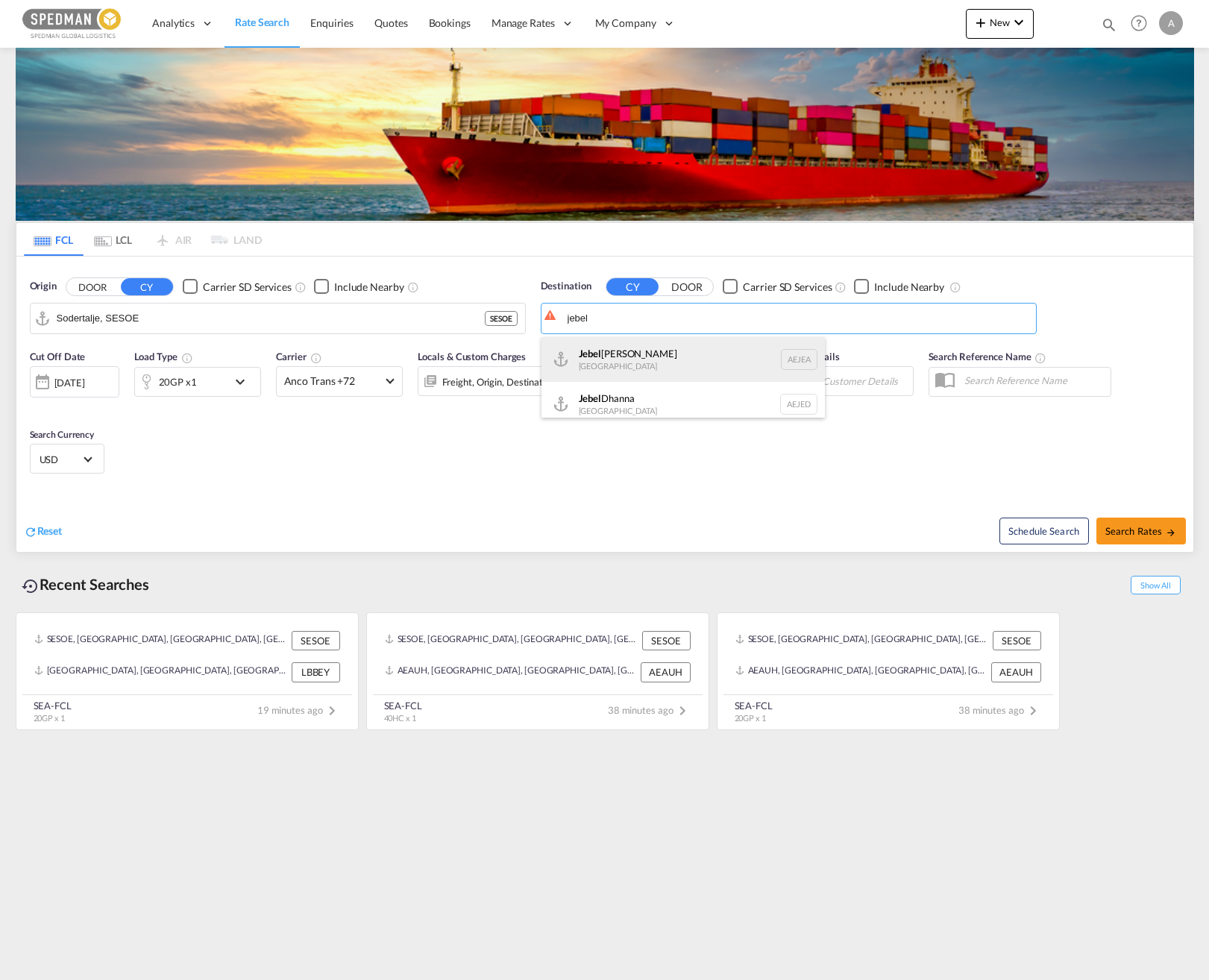
click at [677, 363] on div "Jebel Ali United Arab Emirates AEJEA" at bounding box center [683, 359] width 283 height 45
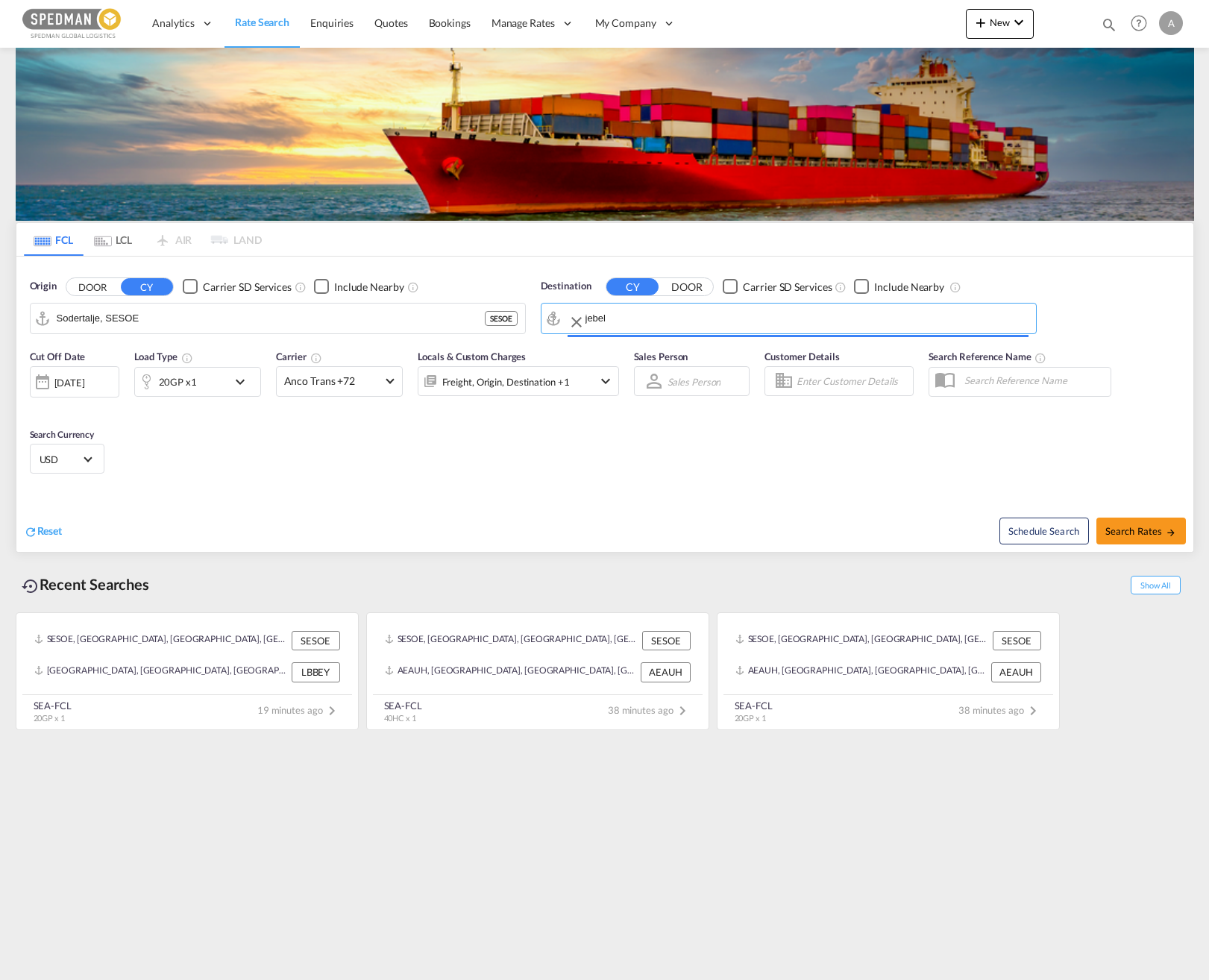
type input "[GEOGRAPHIC_DATA], [GEOGRAPHIC_DATA]"
drag, startPoint x: 147, startPoint y: 314, endPoint x: -9, endPoint y: 321, distance: 156.2
click at [0, 321] on html "Analytics Dashboard Rate Search Enquiries Quotes Bookings" at bounding box center [604, 490] width 1209 height 980
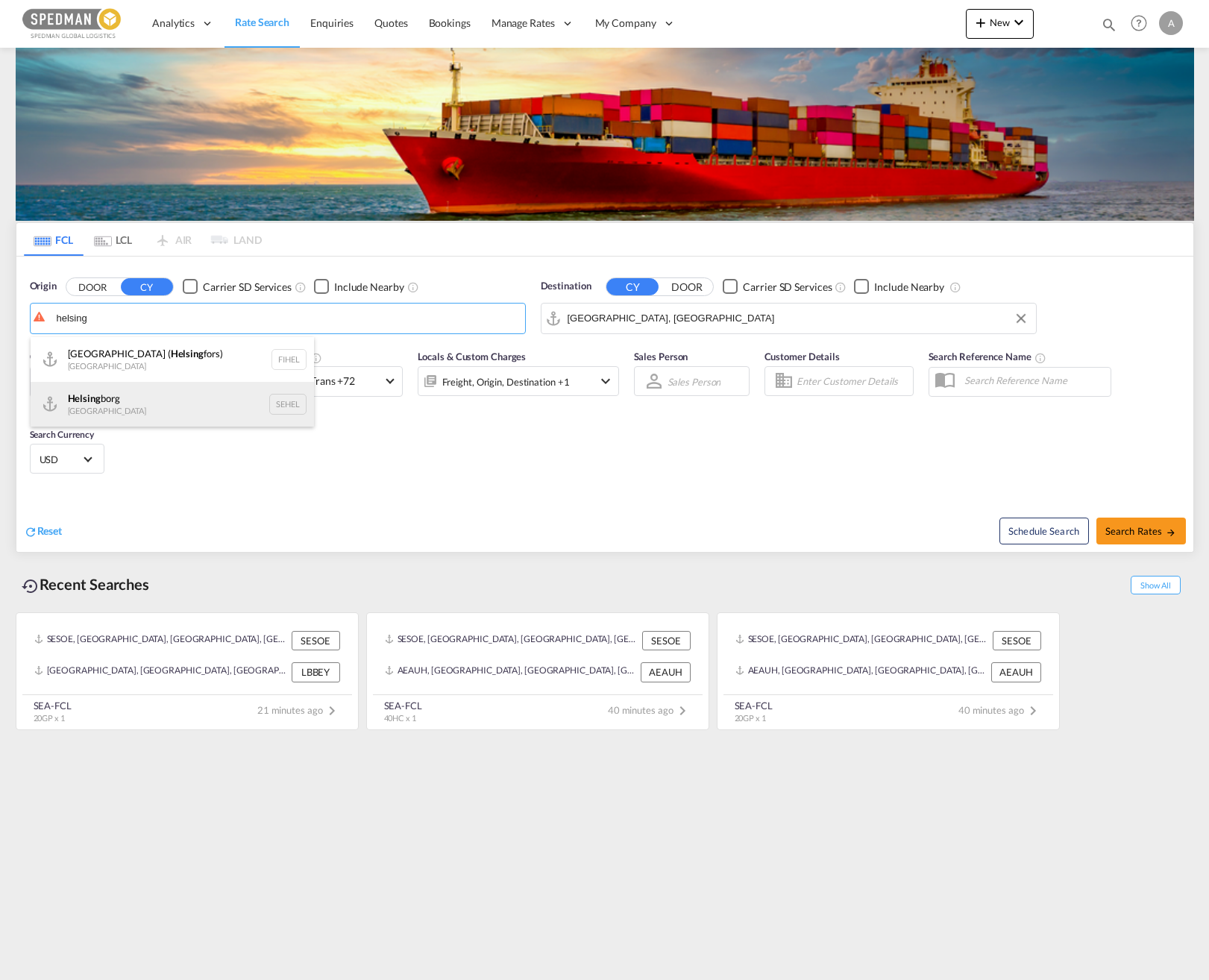
click at [180, 403] on div "Helsing borg Sweden SEHEL" at bounding box center [171, 404] width 283 height 45
type input "Helsingborg, SEHEL"
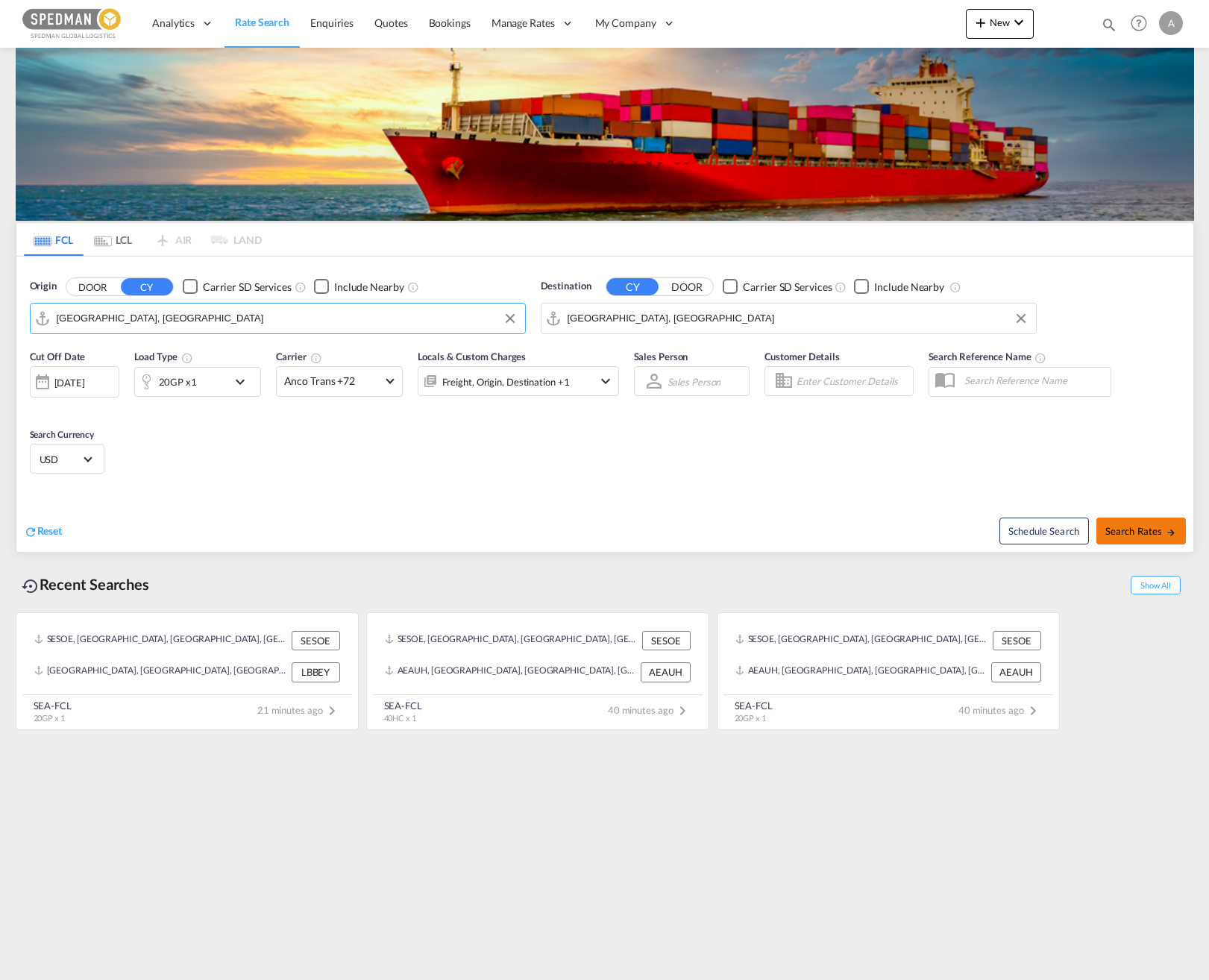
click at [920, 529] on span "Search Rates" at bounding box center [1141, 531] width 72 height 12
type input "SEHEL to AEJEA / 9 Sep 2025"
